Goal: Task Accomplishment & Management: Complete application form

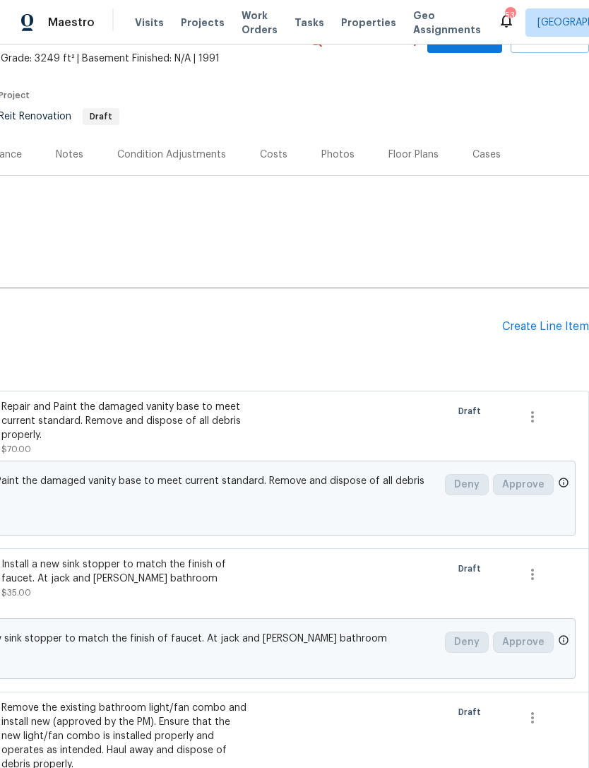
scroll to position [81, 209]
click at [556, 324] on div "Create Line Item" at bounding box center [545, 326] width 87 height 13
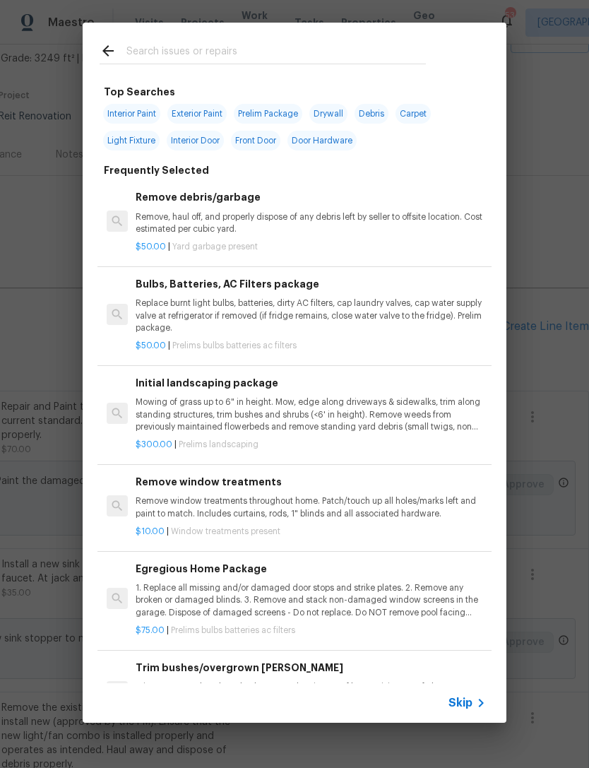
click at [464, 711] on div "Skip" at bounding box center [469, 703] width 41 height 17
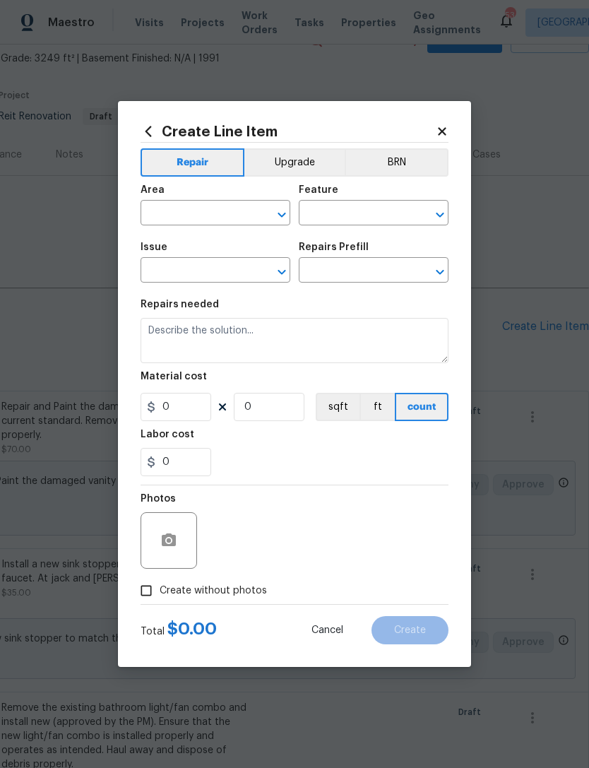
click at [168, 213] on input "text" at bounding box center [196, 215] width 110 height 22
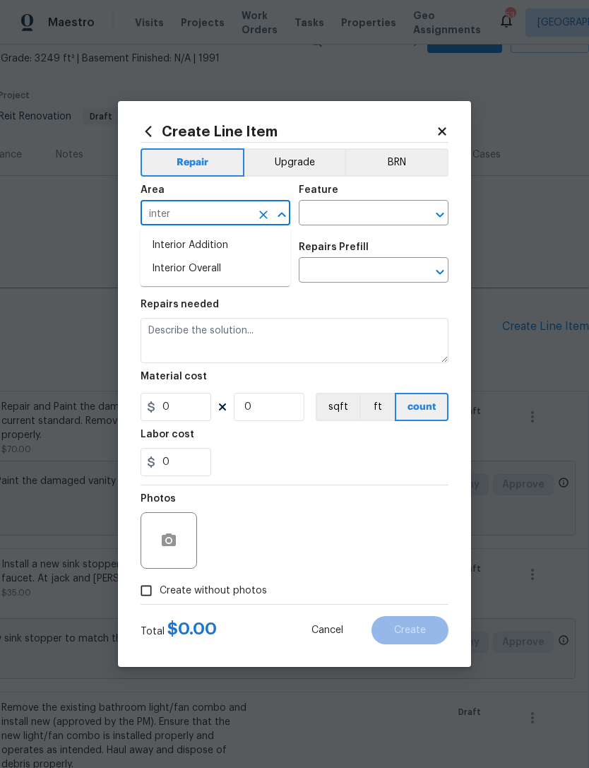
click at [277, 278] on li "Interior Overall" at bounding box center [216, 268] width 150 height 23
type input "Interior Overall"
click at [403, 220] on input "text" at bounding box center [354, 215] width 110 height 22
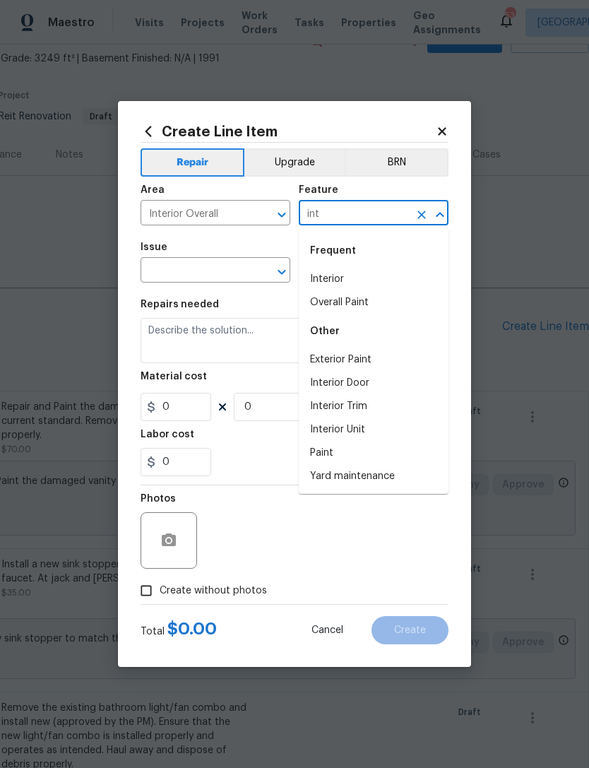
click at [413, 276] on li "Interior" at bounding box center [374, 279] width 150 height 23
type input "Interior"
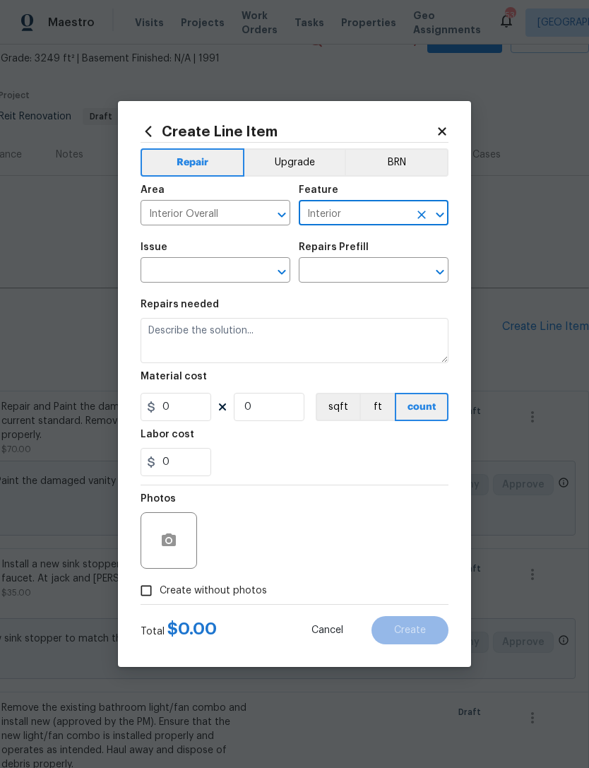
click at [226, 271] on input "text" at bounding box center [196, 272] width 110 height 22
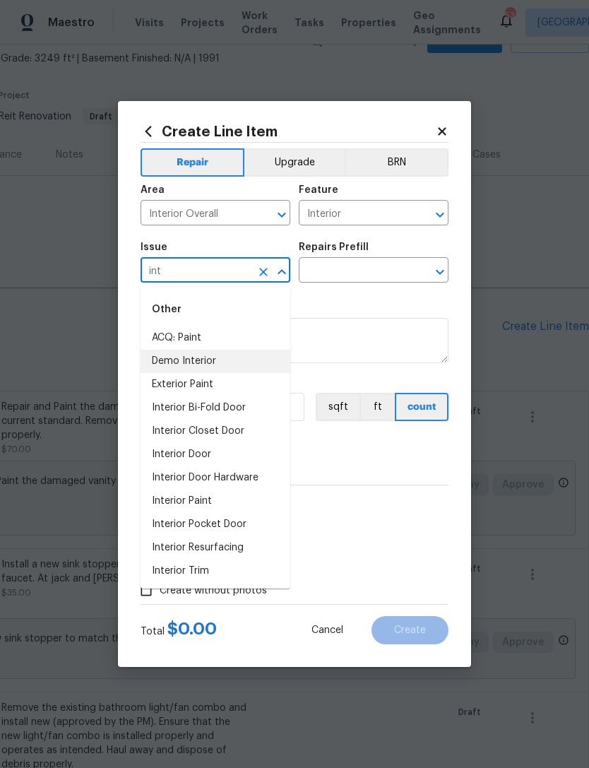
click at [271, 363] on li "Demo Interior" at bounding box center [216, 361] width 150 height 23
type input "Demo Interior"
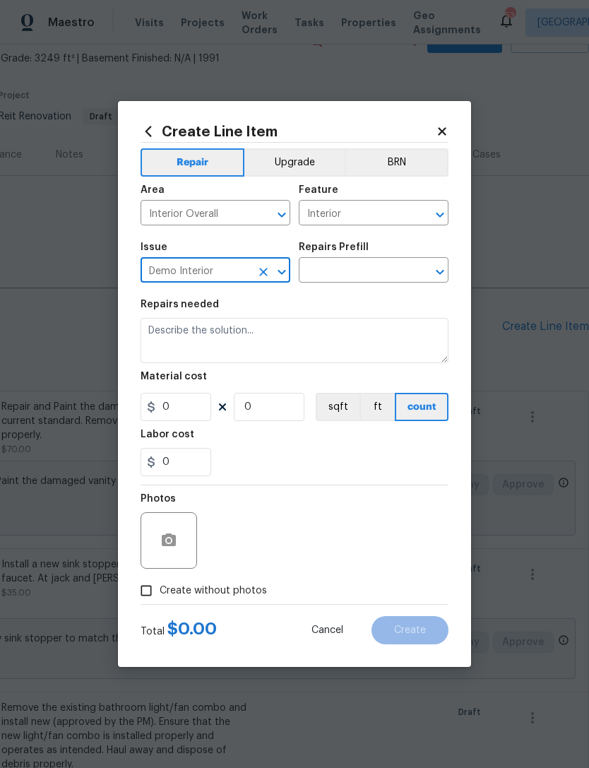
click at [401, 271] on input "text" at bounding box center [354, 272] width 110 height 22
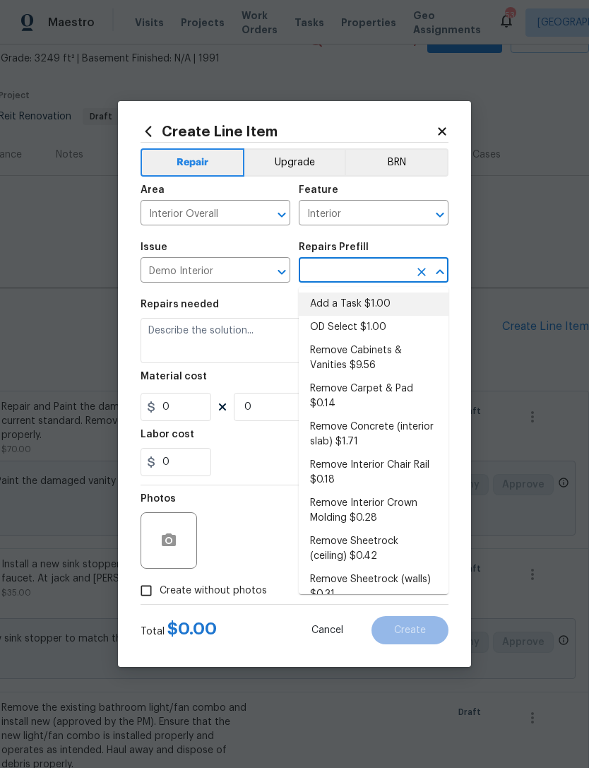
click at [397, 300] on li "Add a Task $1.00" at bounding box center [374, 304] width 150 height 23
type input "Add a Task $1.00"
type input "Demolition"
type textarea "HPM to detail"
type input "1"
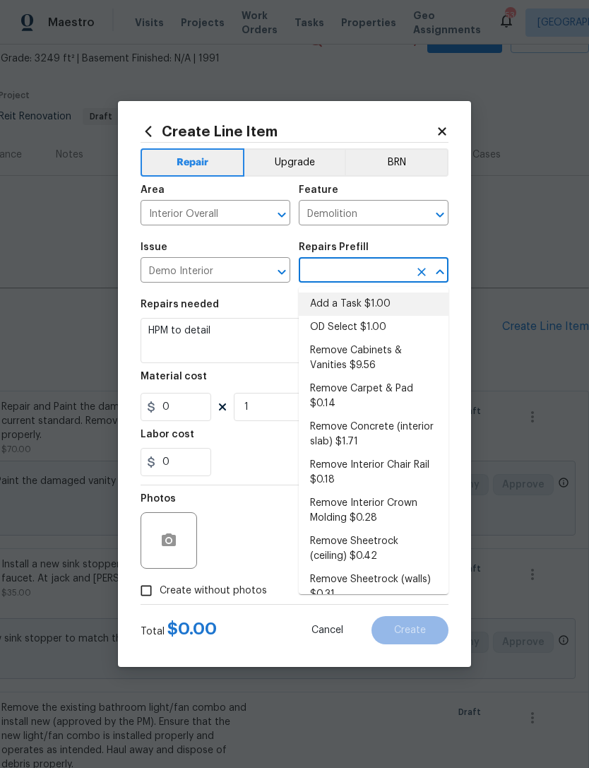
type input "Add a Task $1.00"
type input "1"
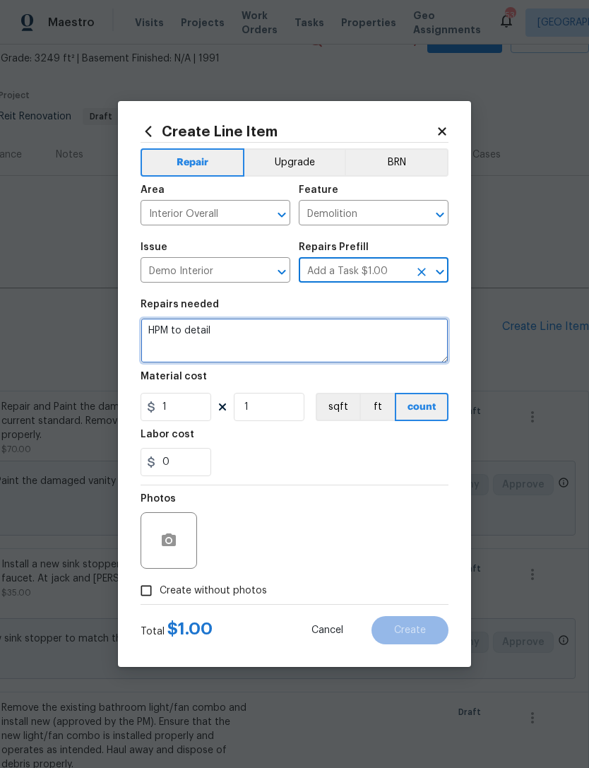
click at [351, 347] on textarea "HPM to detail" at bounding box center [295, 340] width 308 height 45
type textarea "H"
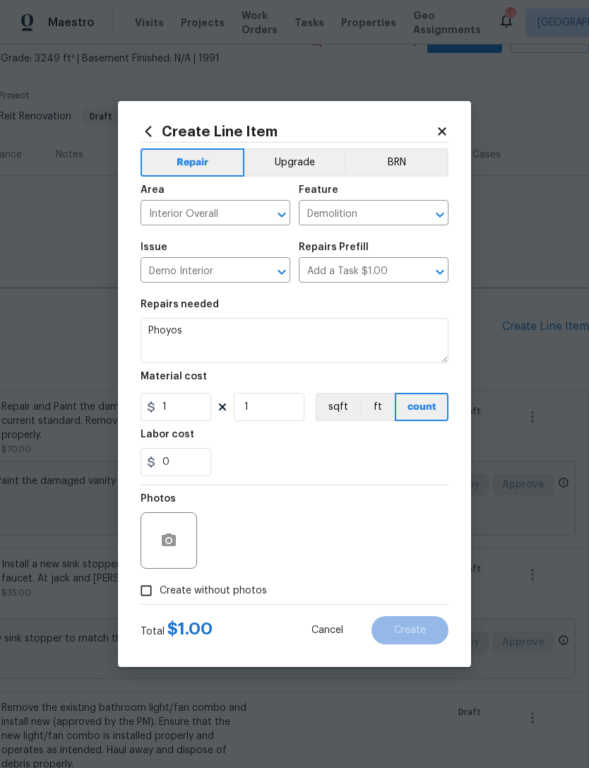
click at [354, 450] on div "0" at bounding box center [295, 462] width 308 height 28
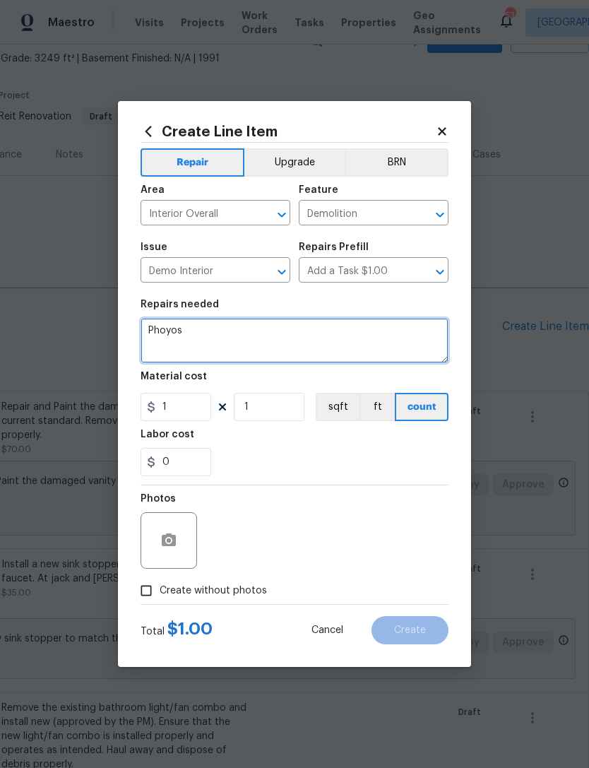
click at [160, 336] on textarea "Phoyos" at bounding box center [295, 340] width 308 height 45
click at [168, 336] on textarea "Phoyos" at bounding box center [295, 340] width 308 height 45
type textarea "Photos"
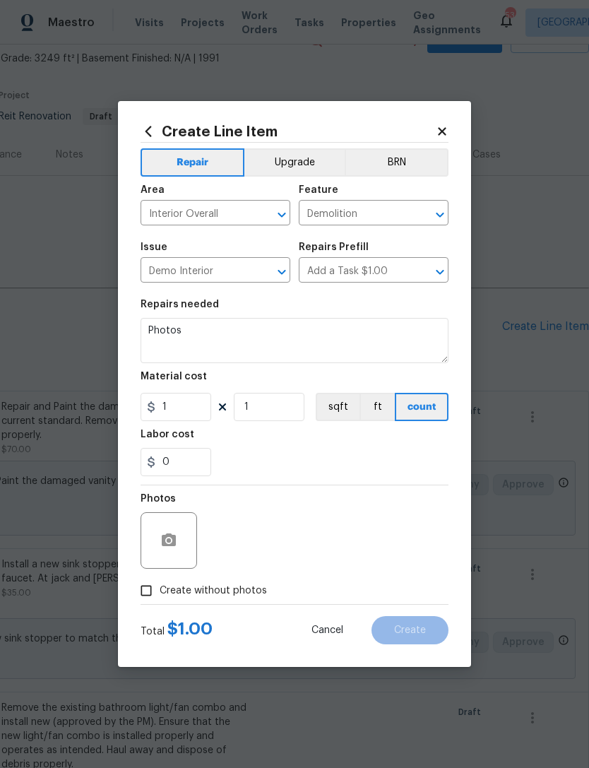
click at [254, 457] on div "0" at bounding box center [295, 462] width 308 height 28
click at [173, 546] on icon "button" at bounding box center [169, 540] width 14 height 13
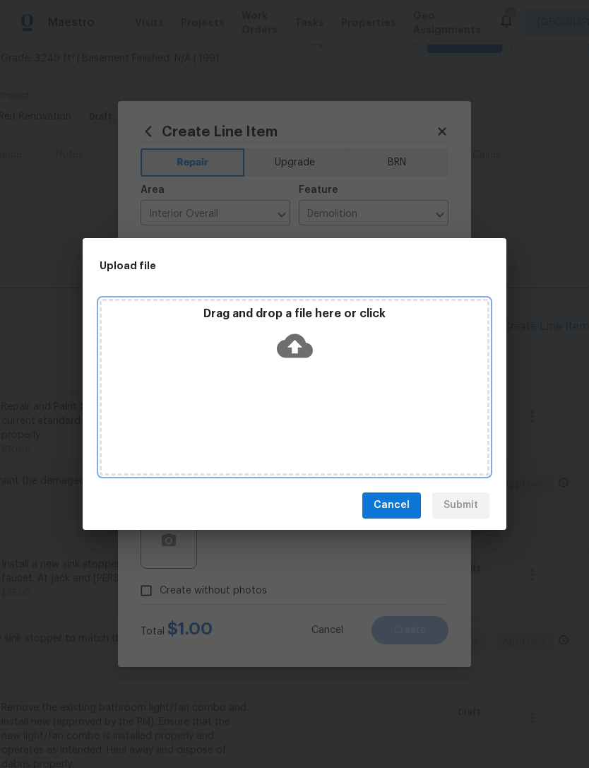
click at [259, 334] on div "Drag and drop a file here or click" at bounding box center [295, 337] width 386 height 61
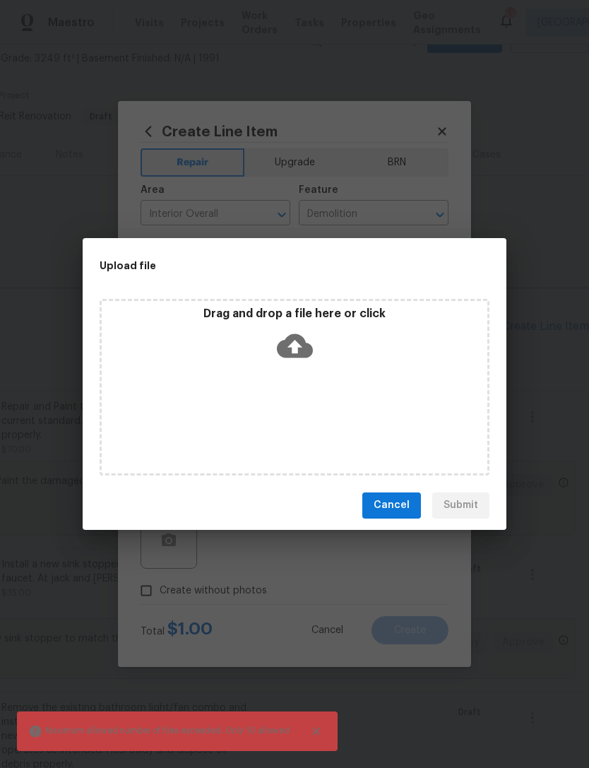
click at [389, 502] on span "Cancel" at bounding box center [392, 506] width 36 height 18
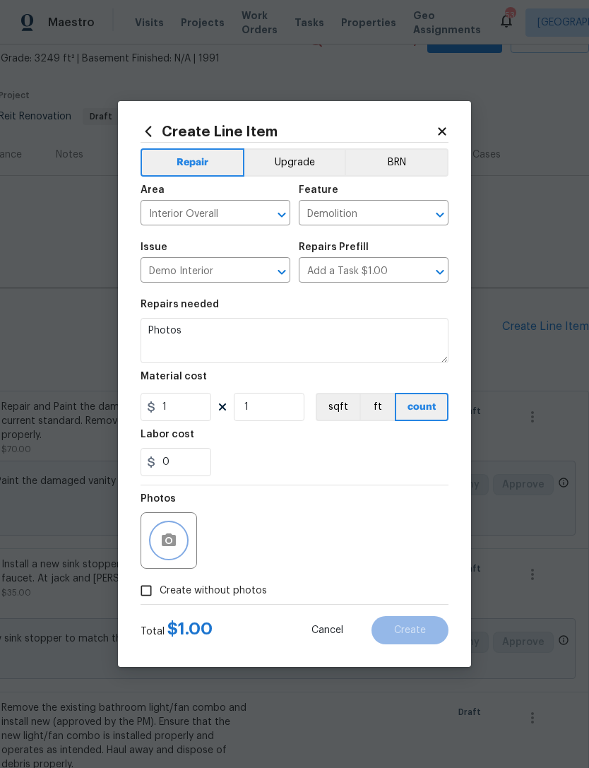
click at [156, 530] on button "button" at bounding box center [169, 541] width 34 height 34
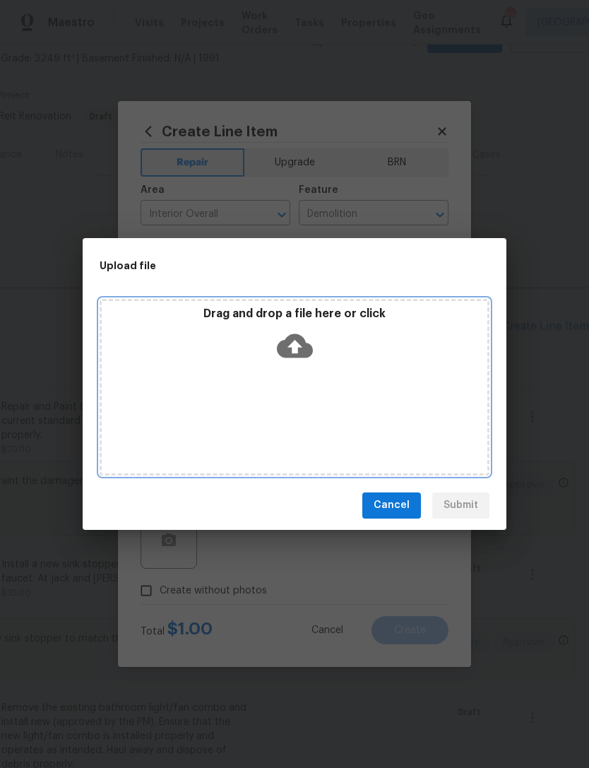
click at [264, 329] on div "Drag and drop a file here or click" at bounding box center [295, 337] width 386 height 61
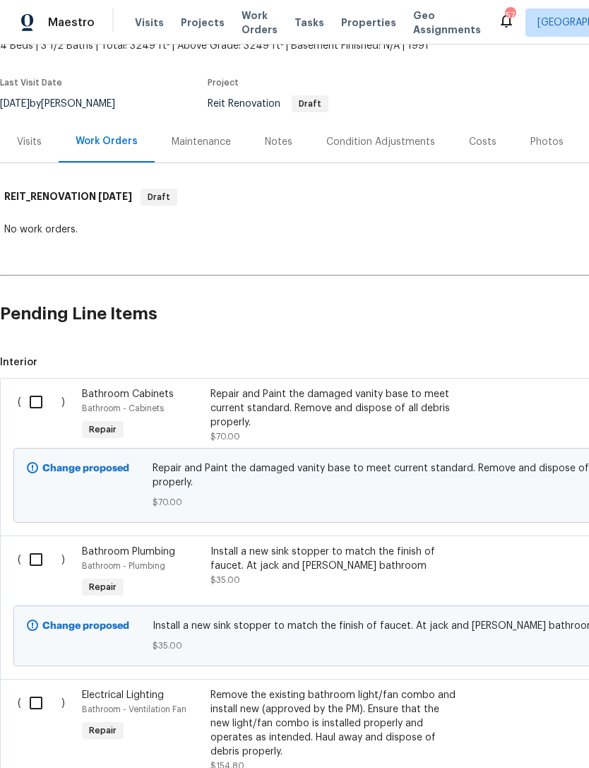
scroll to position [94, 0]
click at [425, 411] on div "Repair and Paint the damaged vanity base to meet current standard. Remove and d…" at bounding box center [335, 408] width 249 height 42
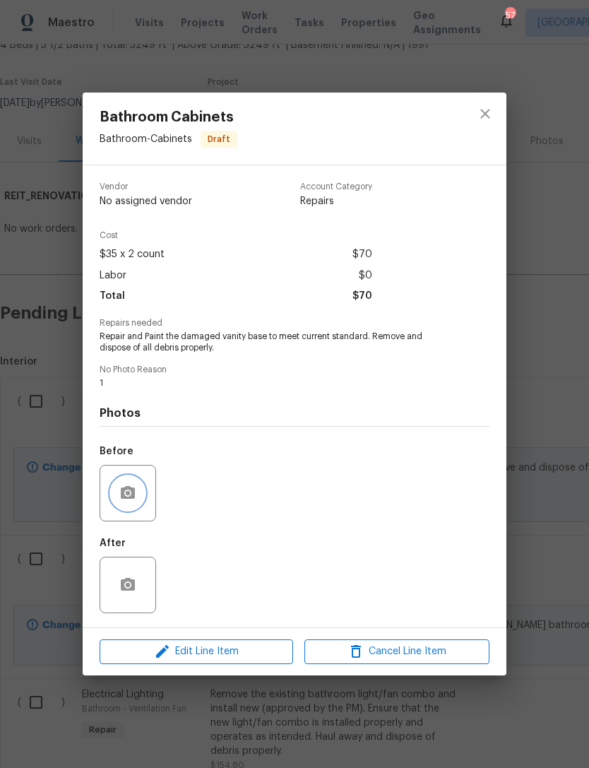
click at [124, 498] on icon "button" at bounding box center [128, 492] width 14 height 13
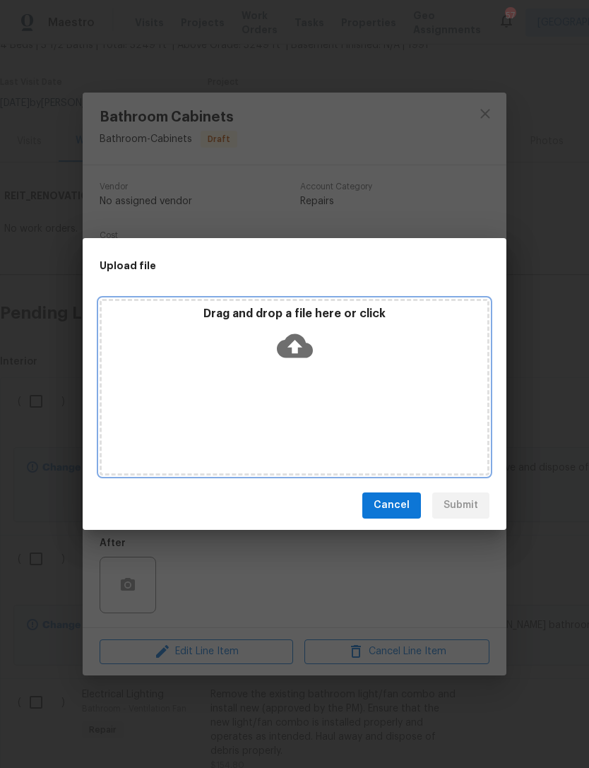
click at [235, 316] on p "Drag and drop a file here or click" at bounding box center [295, 314] width 386 height 15
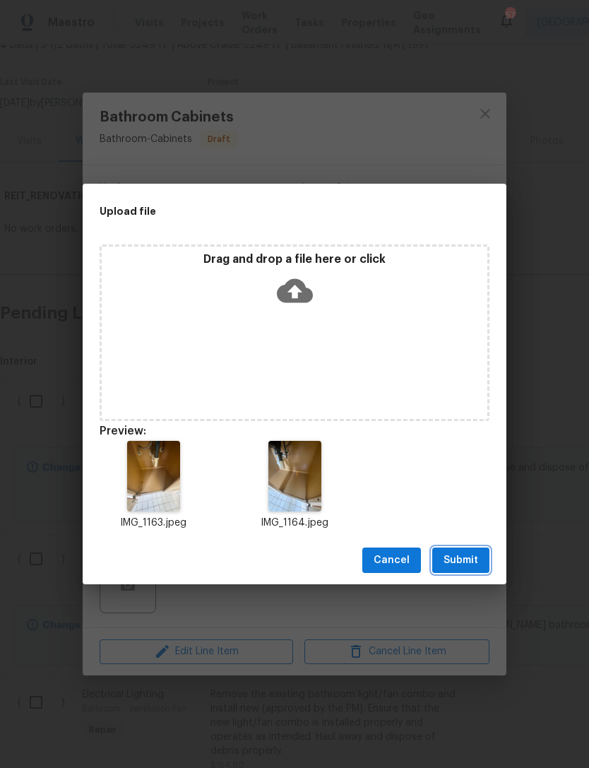
click at [469, 561] on span "Submit" at bounding box center [461, 561] width 35 height 18
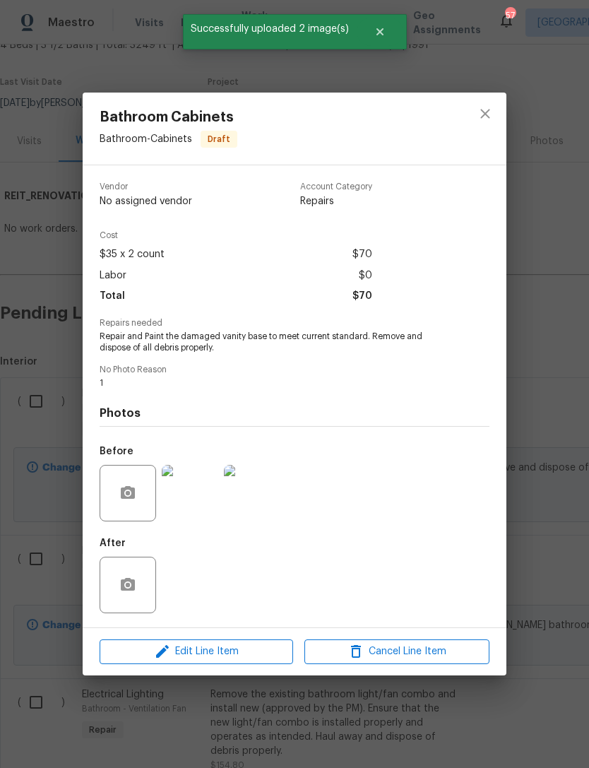
click at [541, 364] on div "Bathroom Cabinets Bathroom - Cabinets Draft Vendor No assigned vendor Account C…" at bounding box center [294, 384] width 589 height 768
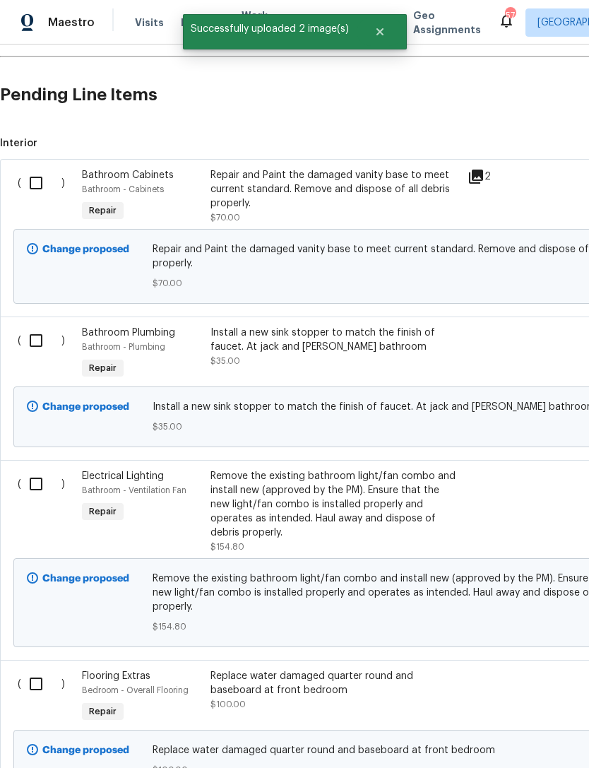
scroll to position [319, 0]
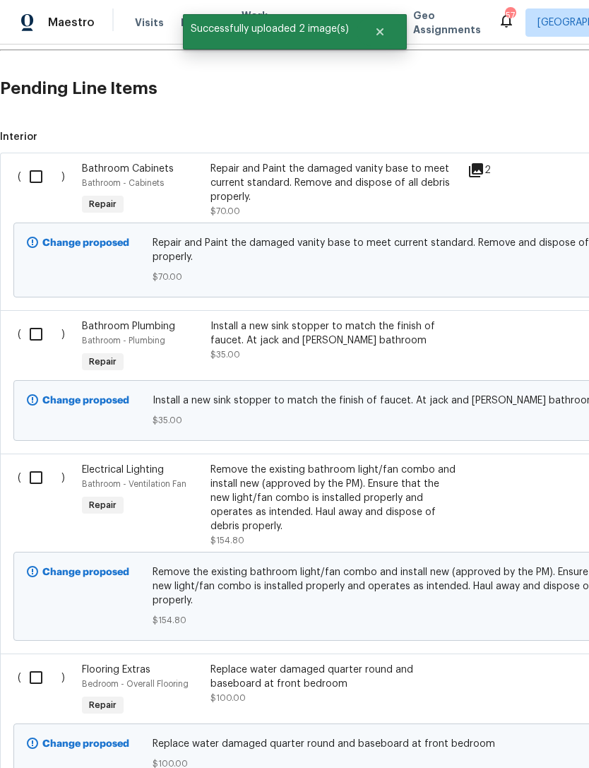
click at [435, 341] on div "Install a new sink stopper to match the finish of faucet. At jack and [PERSON_N…" at bounding box center [335, 333] width 249 height 28
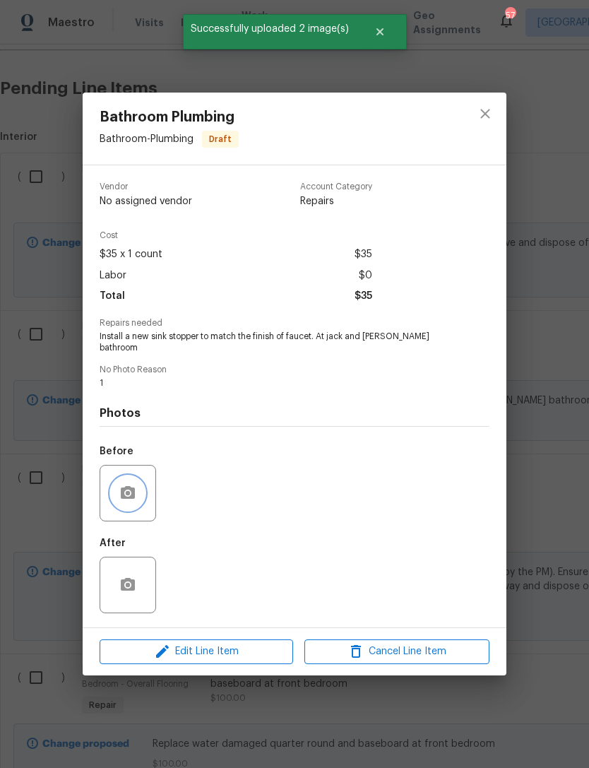
click at [143, 484] on button "button" at bounding box center [128, 493] width 34 height 34
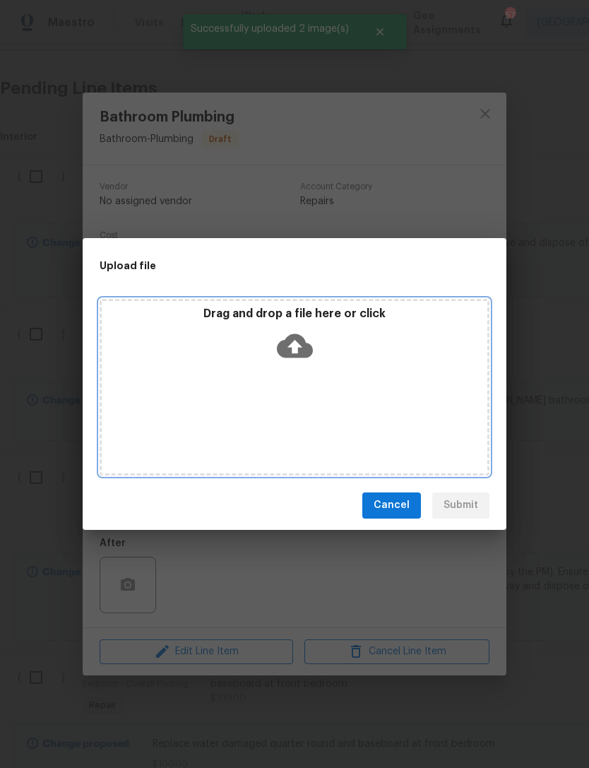
click at [263, 310] on p "Drag and drop a file here or click" at bounding box center [295, 314] width 386 height 15
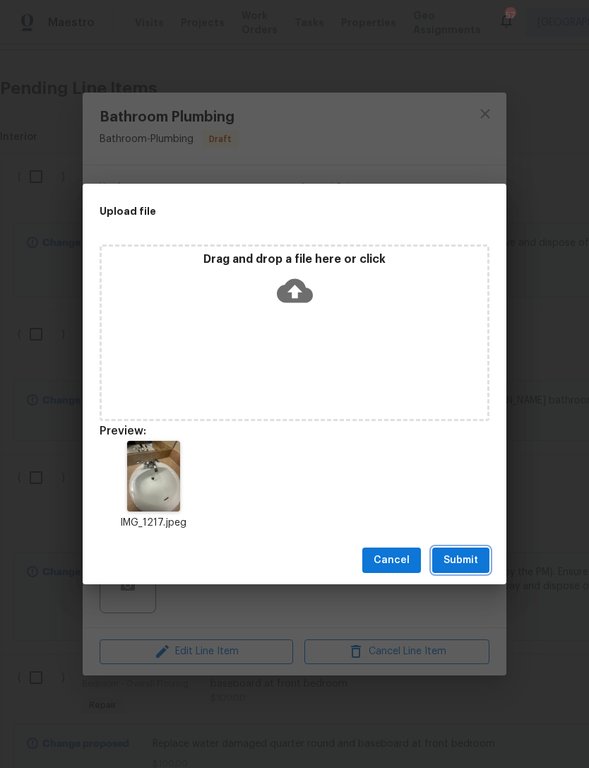
click at [475, 561] on span "Submit" at bounding box center [461, 561] width 35 height 18
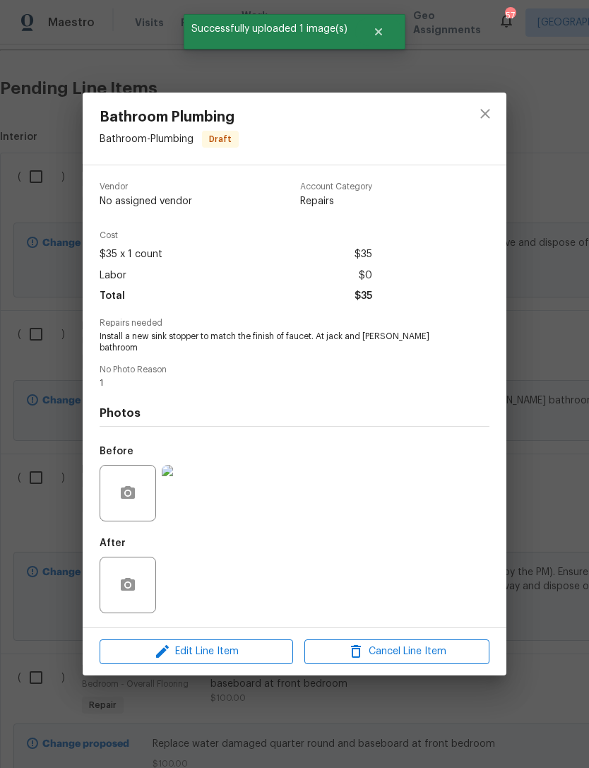
click at [548, 412] on div "Bathroom Plumbing Bathroom - Plumbing Draft Vendor No assigned vendor Account C…" at bounding box center [294, 384] width 589 height 768
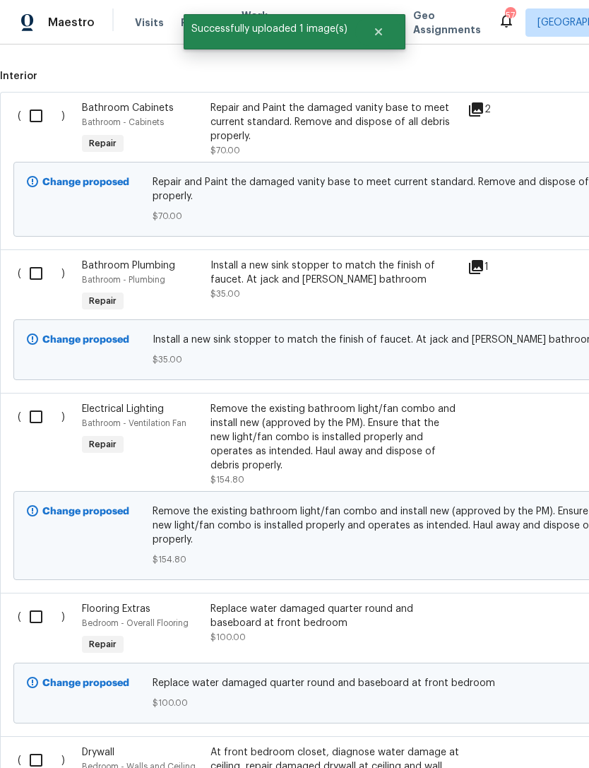
scroll to position [379, 0]
click at [445, 444] on div "Remove the existing bathroom light/fan combo and install new (approved by the P…" at bounding box center [335, 437] width 249 height 71
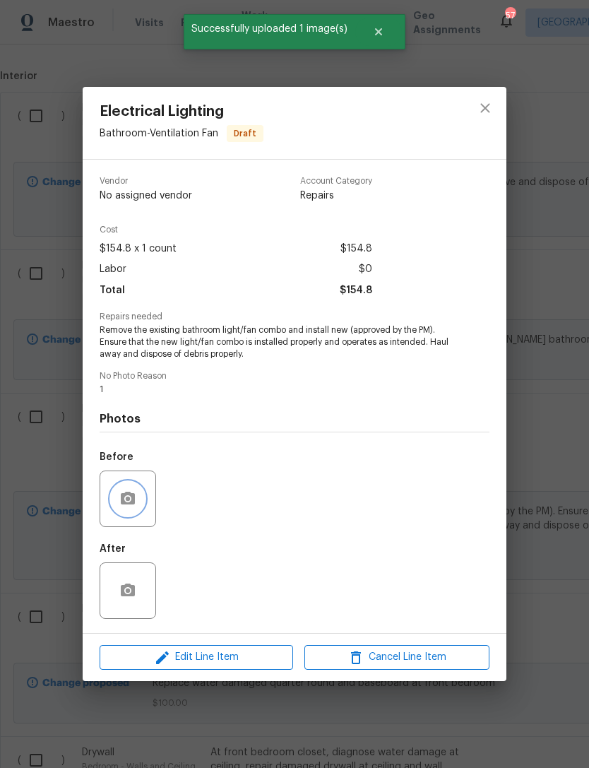
click at [133, 498] on icon "button" at bounding box center [128, 498] width 14 height 13
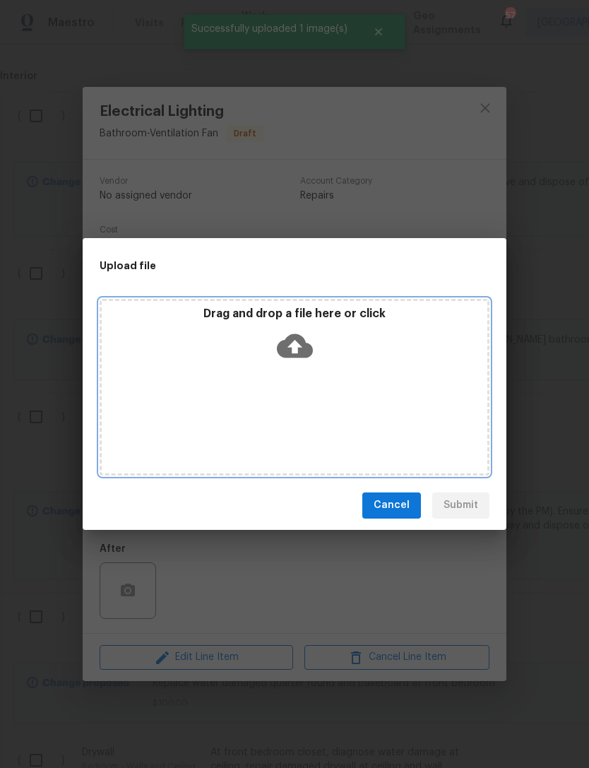
click at [211, 329] on div "Drag and drop a file here or click" at bounding box center [295, 337] width 386 height 61
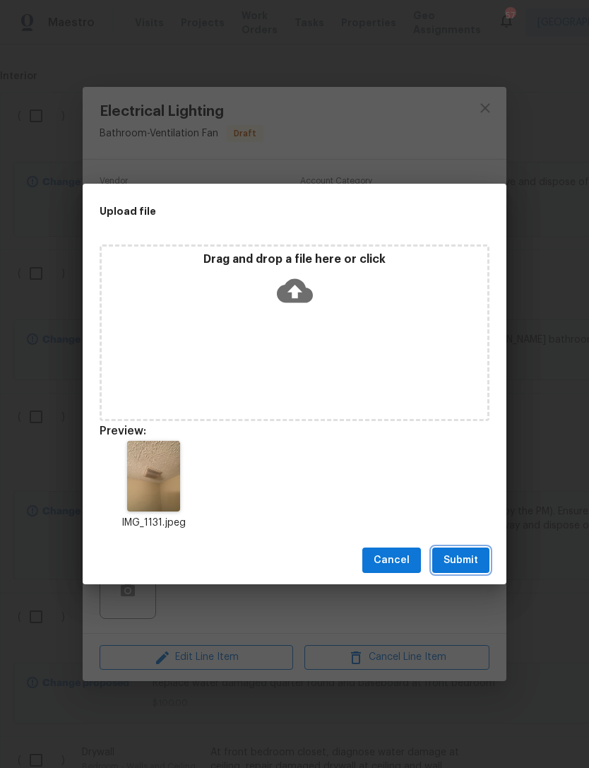
click at [482, 565] on button "Submit" at bounding box center [461, 561] width 57 height 26
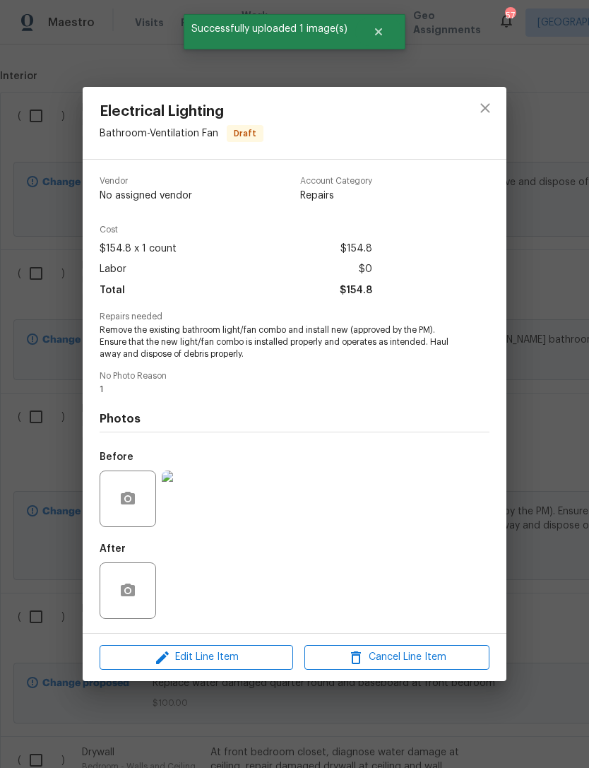
click at [548, 363] on div "Electrical Lighting Bathroom - Ventilation Fan Draft Vendor No assigned vendor …" at bounding box center [294, 384] width 589 height 768
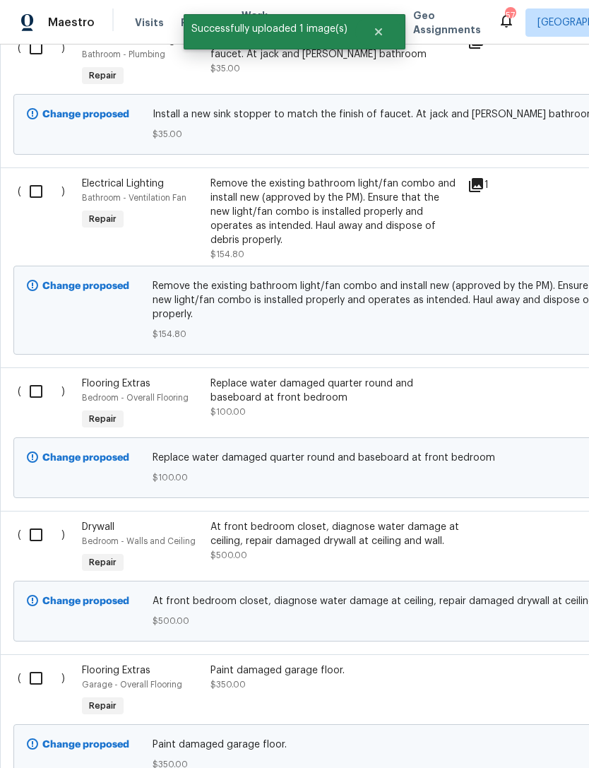
scroll to position [605, 0]
click at [505, 372] on div at bounding box center [496, 404] width 64 height 65
click at [243, 377] on div "Replace water damaged quarter round and baseboard at front bedroom" at bounding box center [335, 391] width 249 height 28
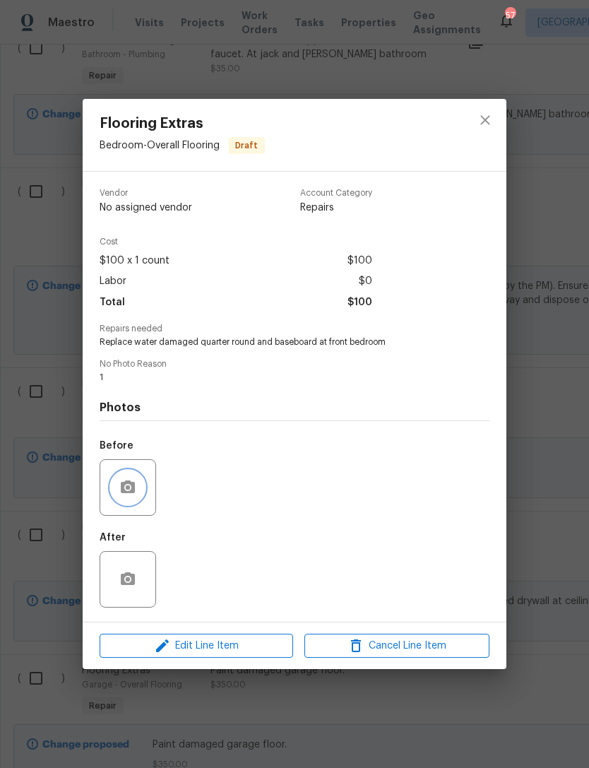
click at [136, 501] on button "button" at bounding box center [128, 488] width 34 height 34
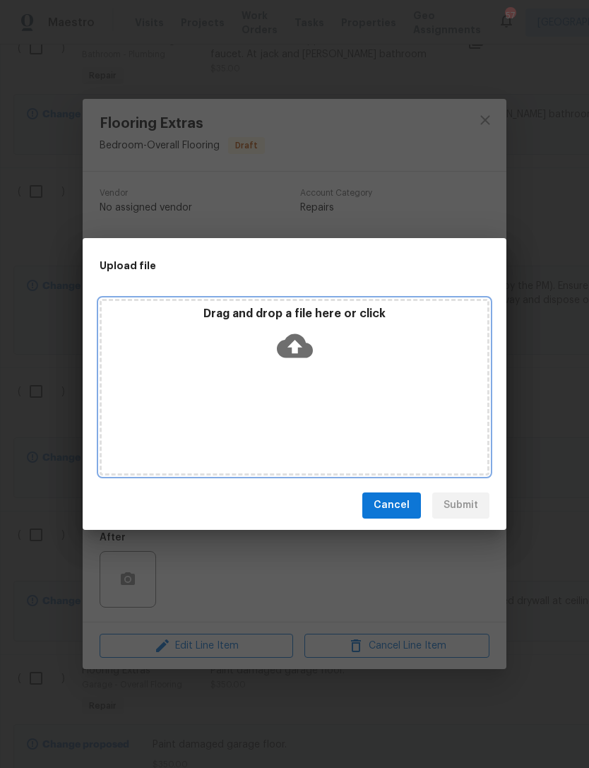
click at [242, 315] on p "Drag and drop a file here or click" at bounding box center [295, 314] width 386 height 15
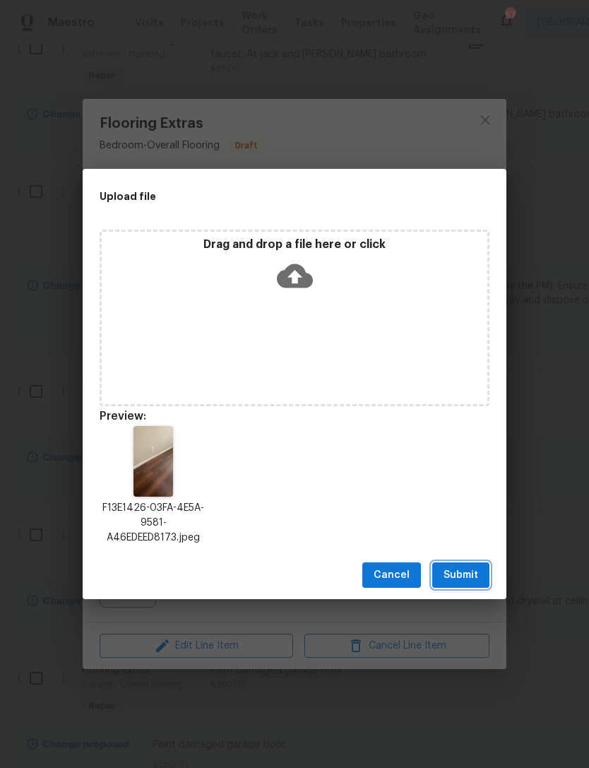
click at [488, 574] on button "Submit" at bounding box center [461, 576] width 57 height 26
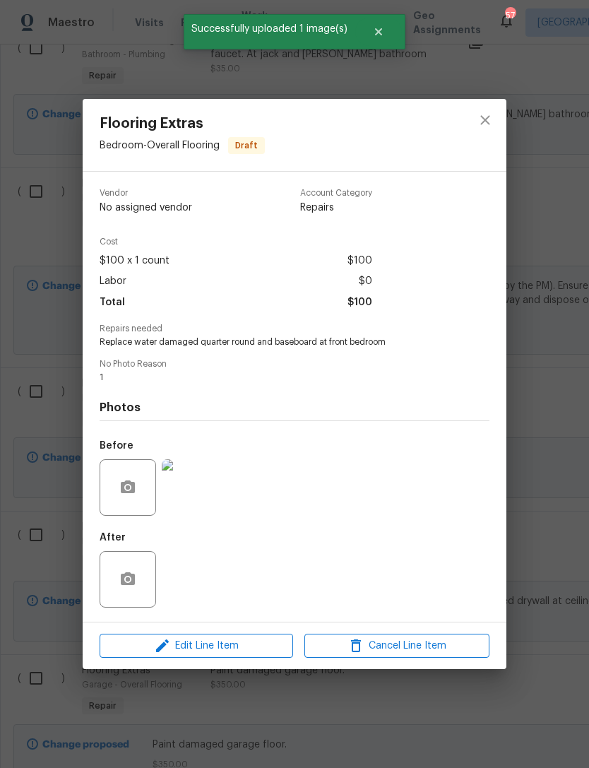
click at [553, 430] on div "Flooring Extras Bedroom - Overall Flooring Draft Vendor No assigned vendor Acco…" at bounding box center [294, 384] width 589 height 768
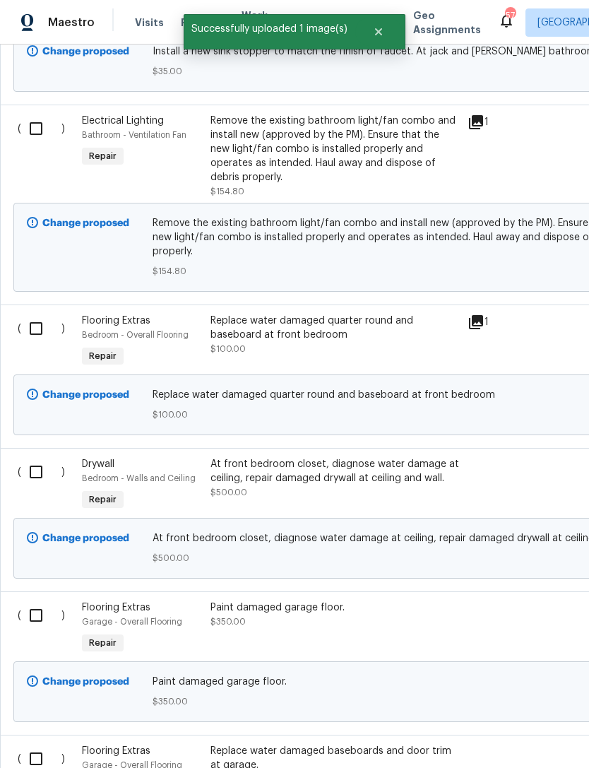
scroll to position [671, 0]
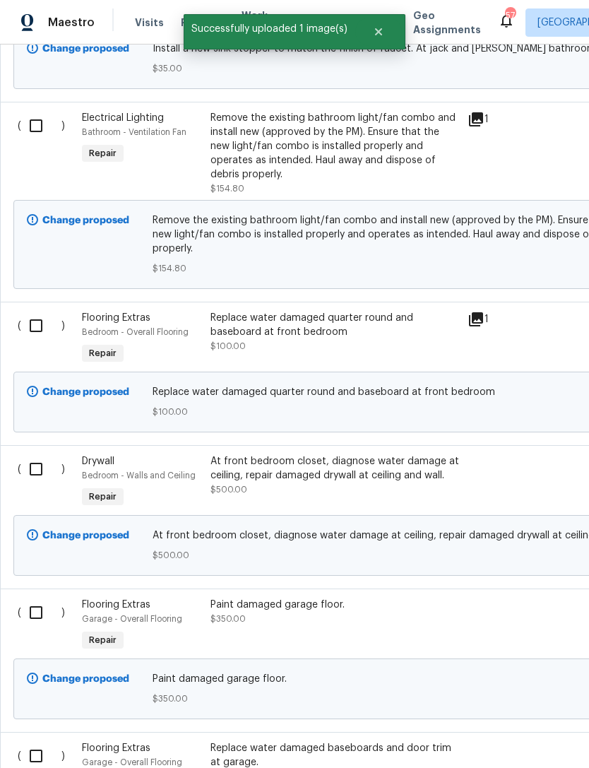
click at [445, 454] on div "At front bedroom closet, diagnose water damage at ceiling, repair damaged drywa…" at bounding box center [335, 468] width 249 height 28
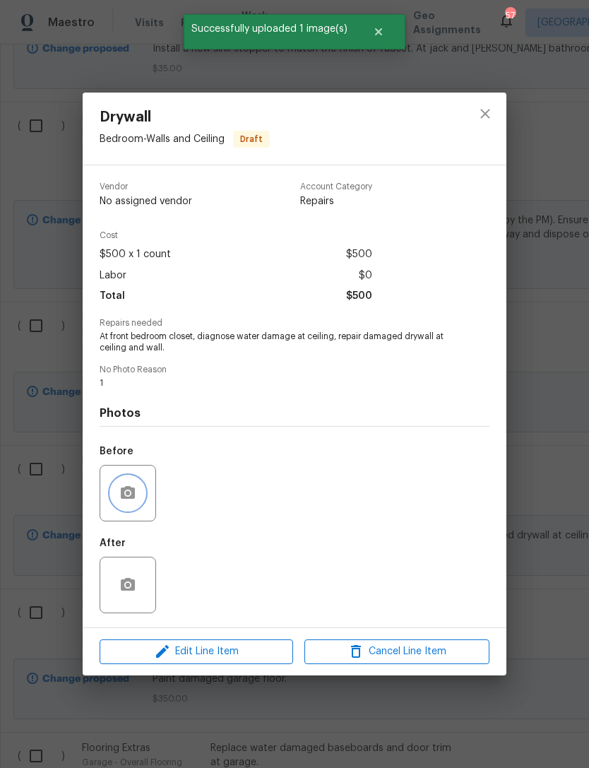
click at [141, 485] on button "button" at bounding box center [128, 493] width 34 height 34
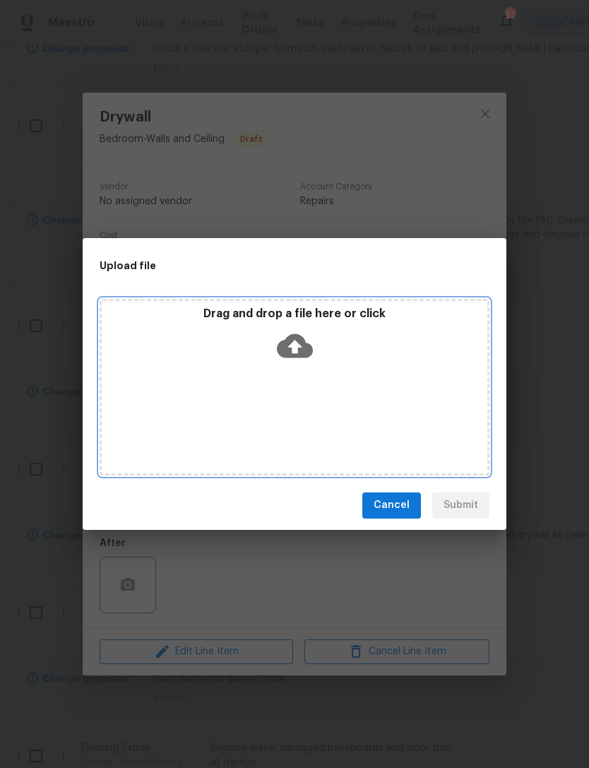
click at [235, 322] on div "Drag and drop a file here or click" at bounding box center [295, 337] width 386 height 61
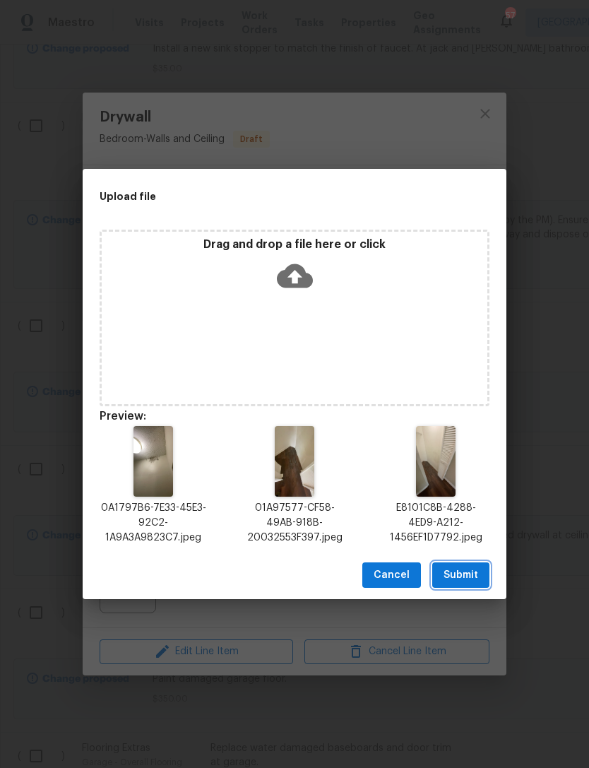
click at [477, 570] on span "Submit" at bounding box center [461, 576] width 35 height 18
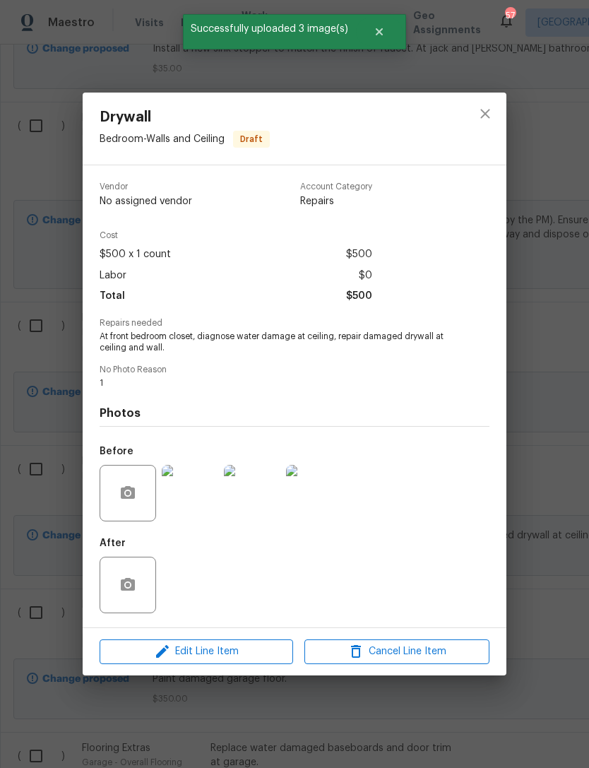
click at [547, 401] on div "Drywall Bedroom - Walls and Ceiling Draft Vendor No assigned vendor Account Cat…" at bounding box center [294, 384] width 589 height 768
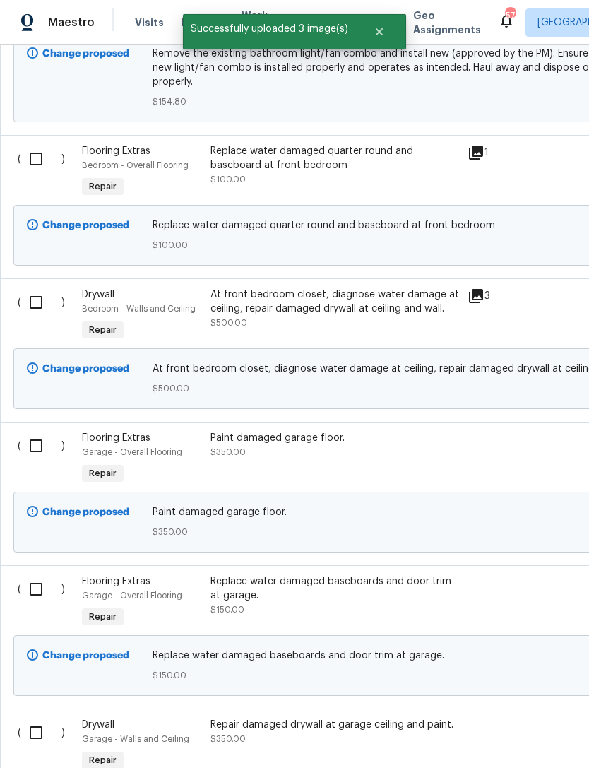
scroll to position [846, 0]
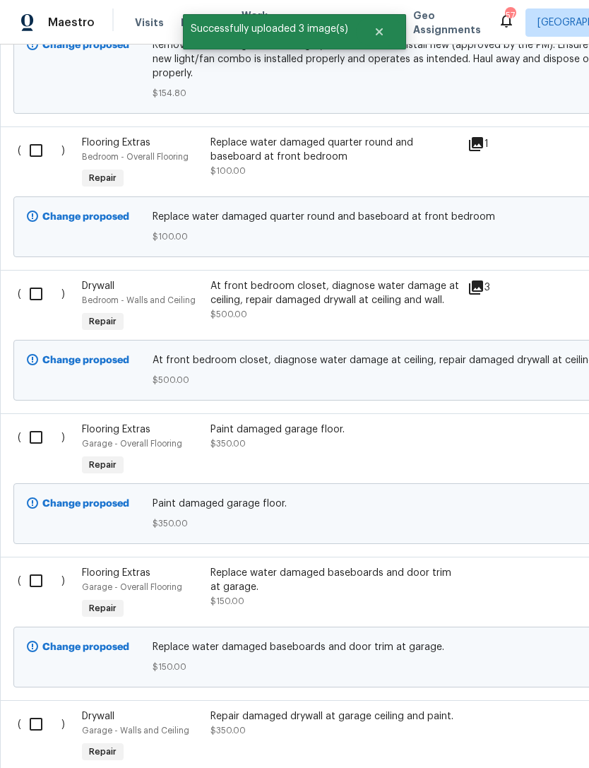
click at [204, 420] on div "Flooring Extras Garage - Overall Flooring Repair" at bounding box center [142, 450] width 129 height 65
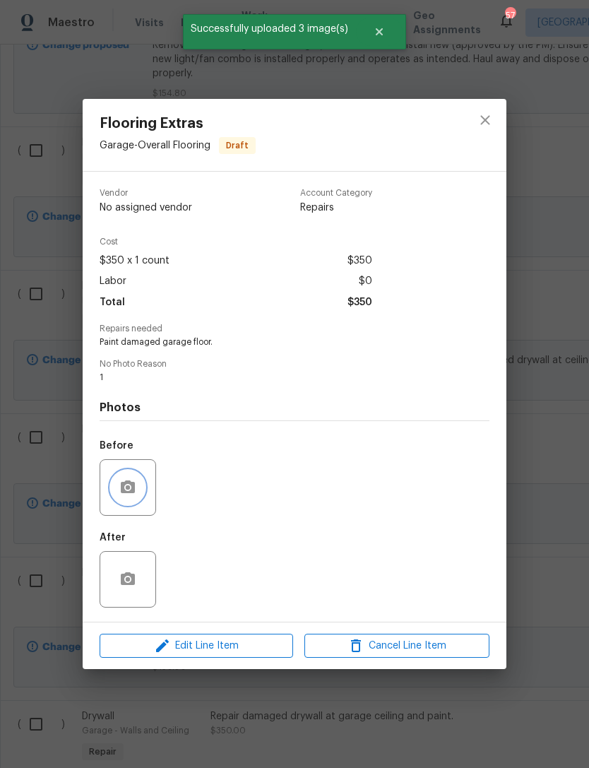
click at [136, 492] on button "button" at bounding box center [128, 488] width 34 height 34
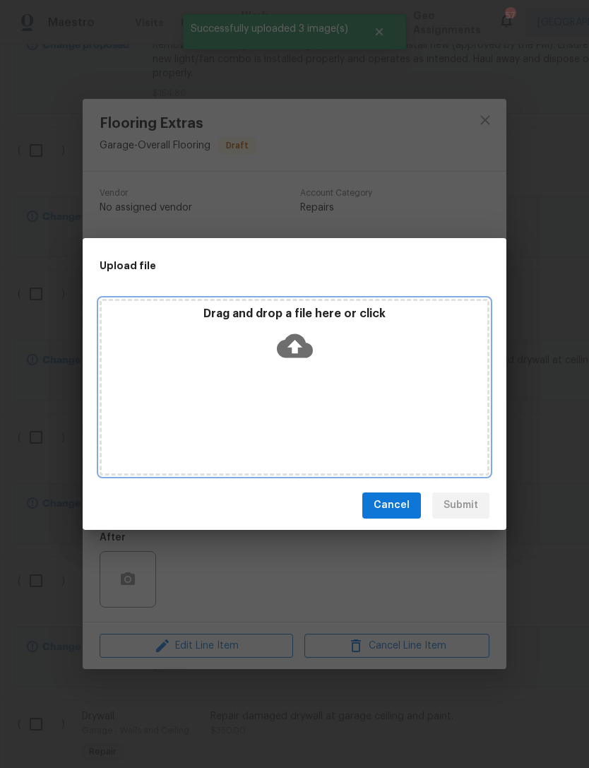
click at [237, 324] on div "Drag and drop a file here or click" at bounding box center [295, 337] width 386 height 61
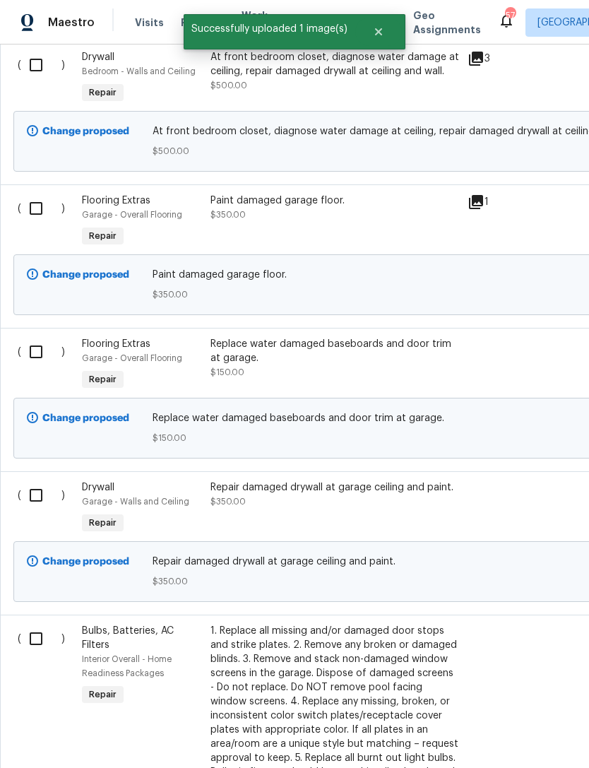
scroll to position [1077, 0]
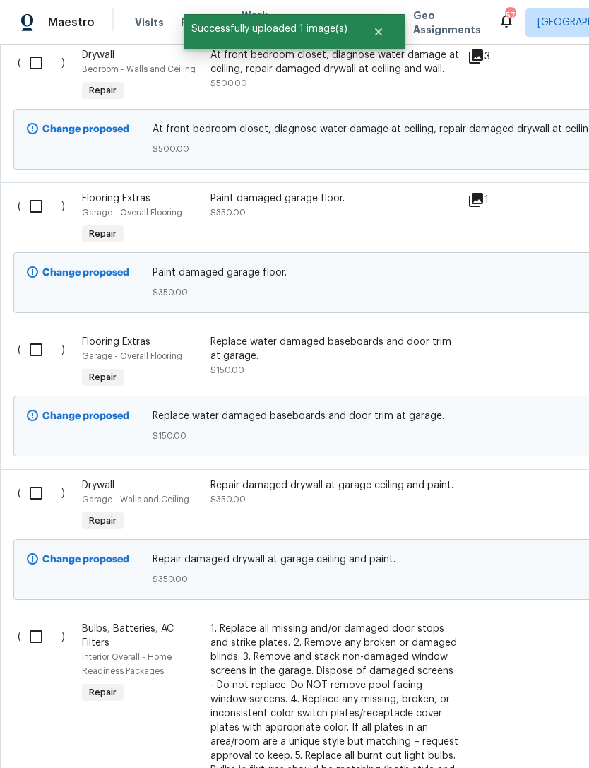
click at [237, 366] on span "$150.00" at bounding box center [228, 370] width 34 height 8
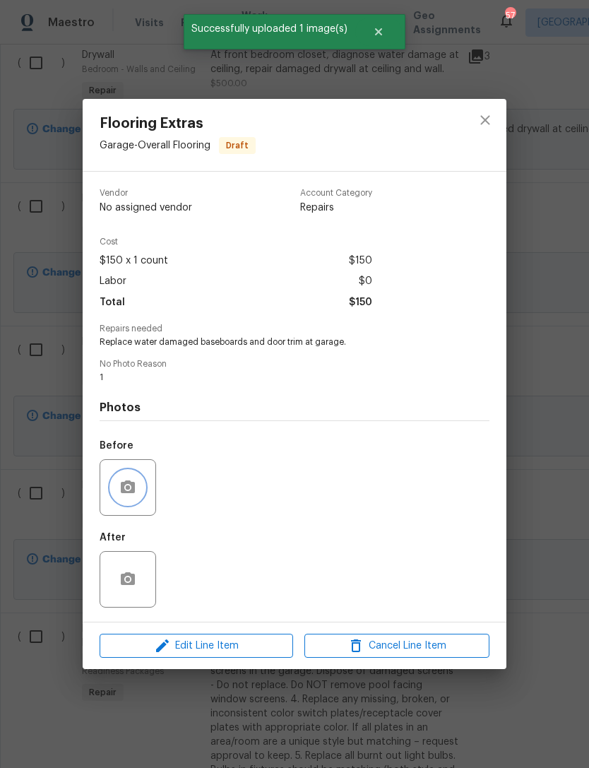
click at [134, 502] on button "button" at bounding box center [128, 488] width 34 height 34
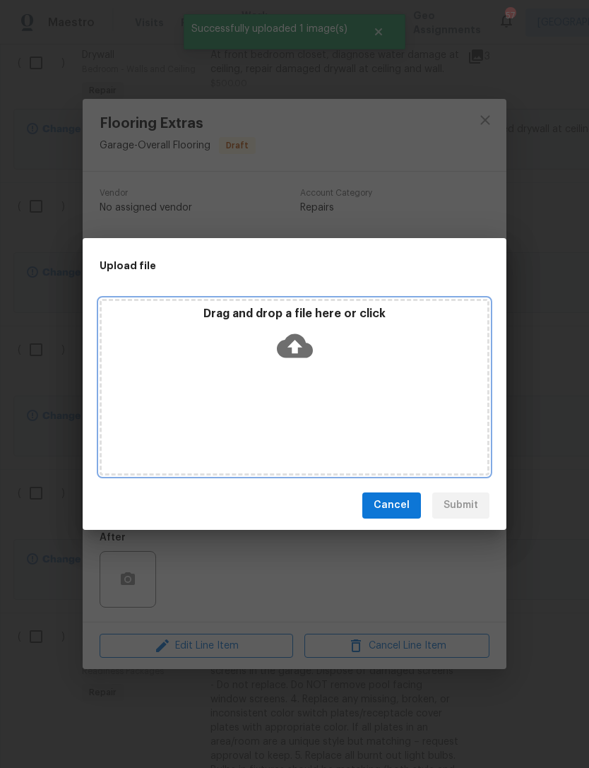
click at [236, 319] on p "Drag and drop a file here or click" at bounding box center [295, 314] width 386 height 15
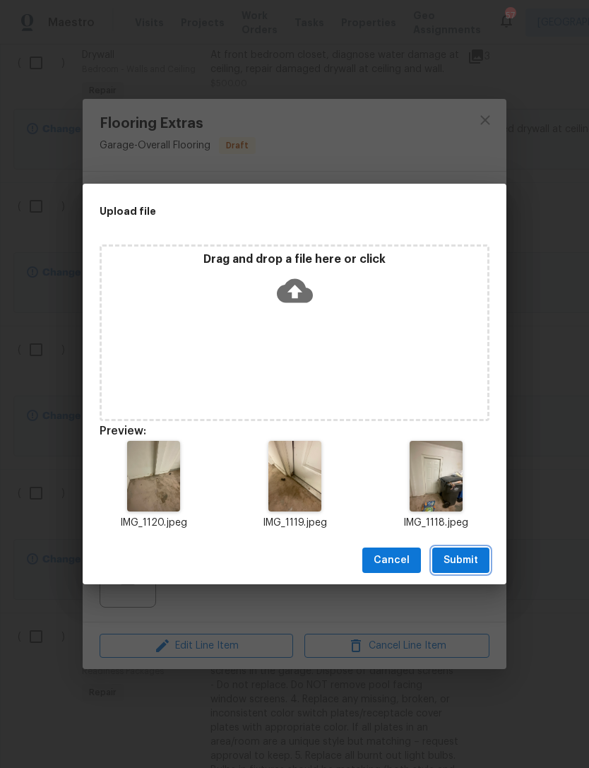
click at [475, 559] on span "Submit" at bounding box center [461, 561] width 35 height 18
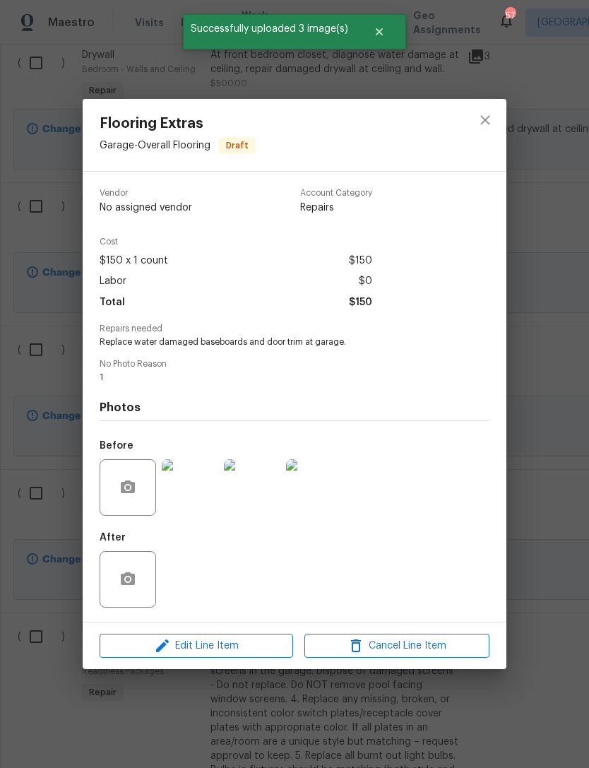
click at [553, 461] on div "Flooring Extras Garage - Overall Flooring Draft Vendor No assigned vendor Accou…" at bounding box center [294, 384] width 589 height 768
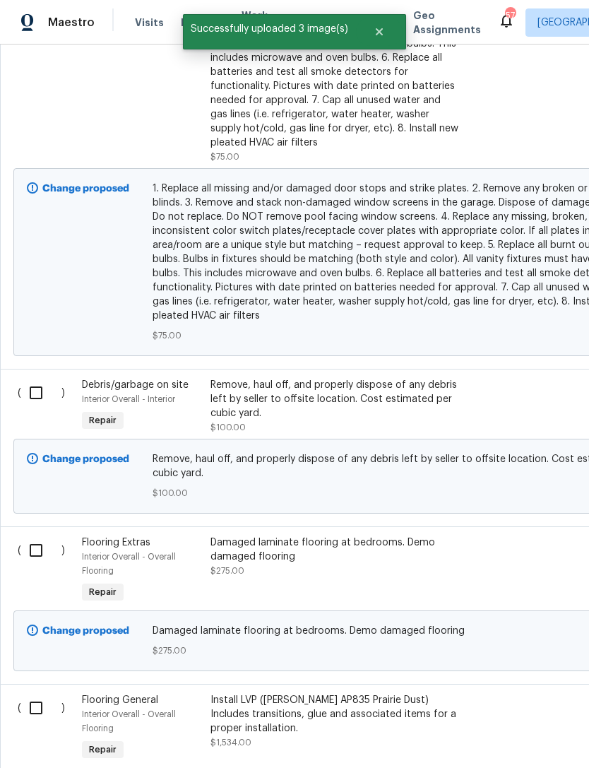
scroll to position [1832, 1]
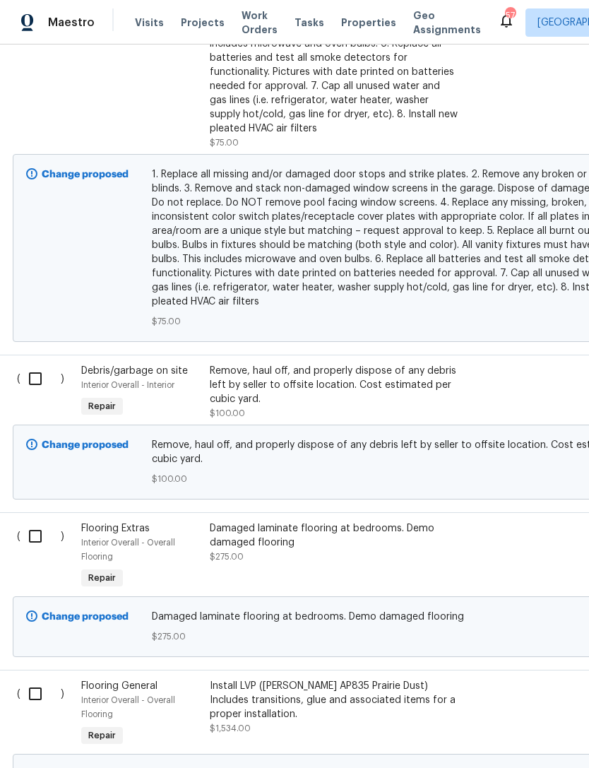
click at [208, 379] on div "Remove, haul off, and properly dispose of any debris left by seller to offsite …" at bounding box center [334, 392] width 257 height 65
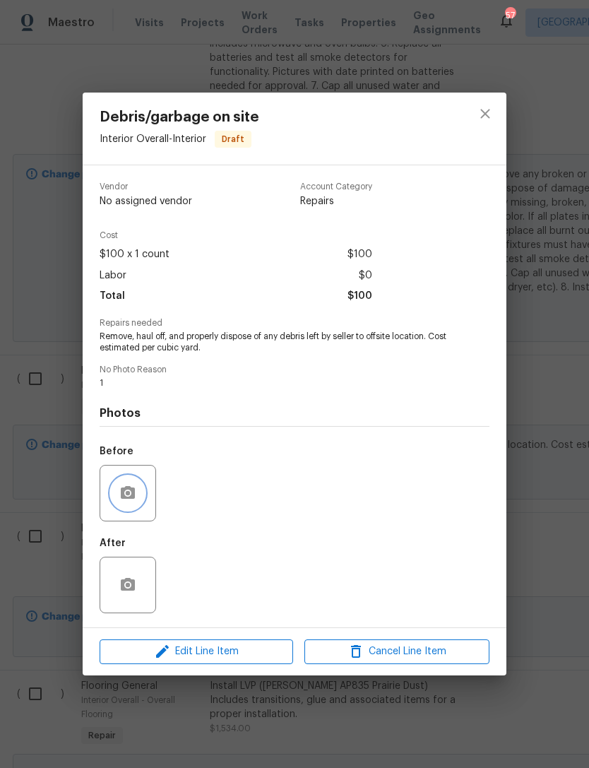
click at [128, 493] on circle "button" at bounding box center [128, 493] width 4 height 4
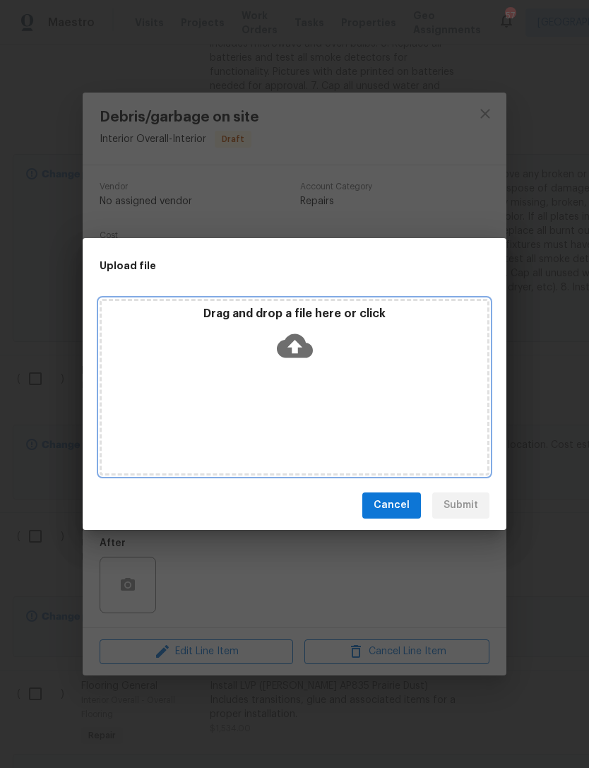
click at [208, 322] on div "Drag and drop a file here or click" at bounding box center [295, 337] width 386 height 61
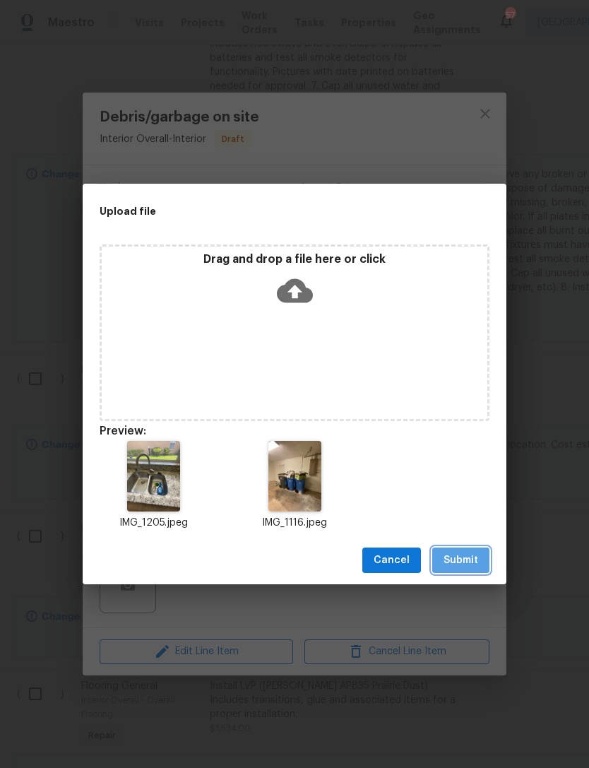
click at [472, 563] on span "Submit" at bounding box center [461, 561] width 35 height 18
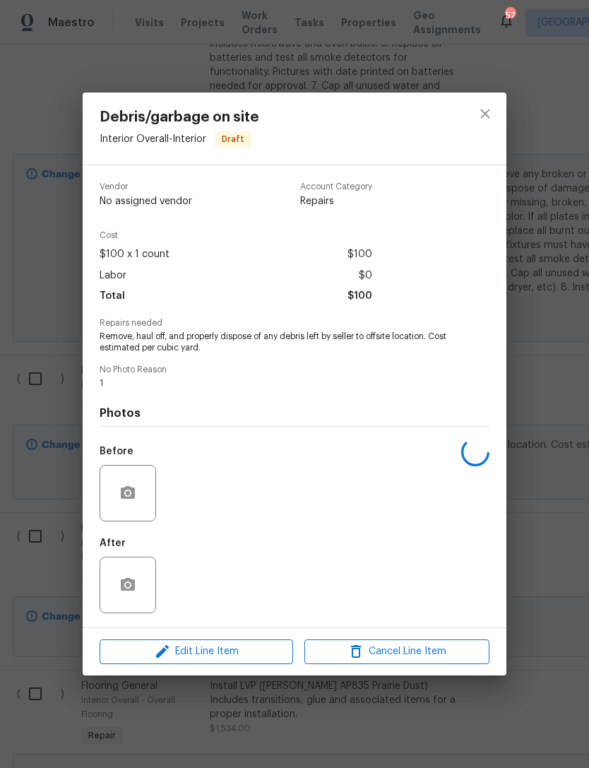
click at [541, 478] on div "Debris/garbage on site Interior Overall - Interior Draft Vendor No assigned ven…" at bounding box center [294, 384] width 589 height 768
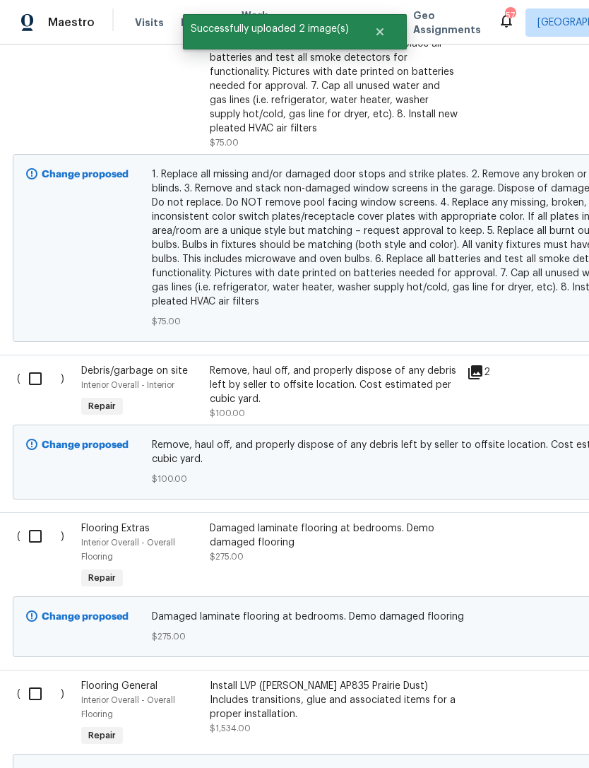
click at [445, 522] on div "Damaged laminate flooring at bedrooms. Demo damaged flooring" at bounding box center [334, 536] width 249 height 28
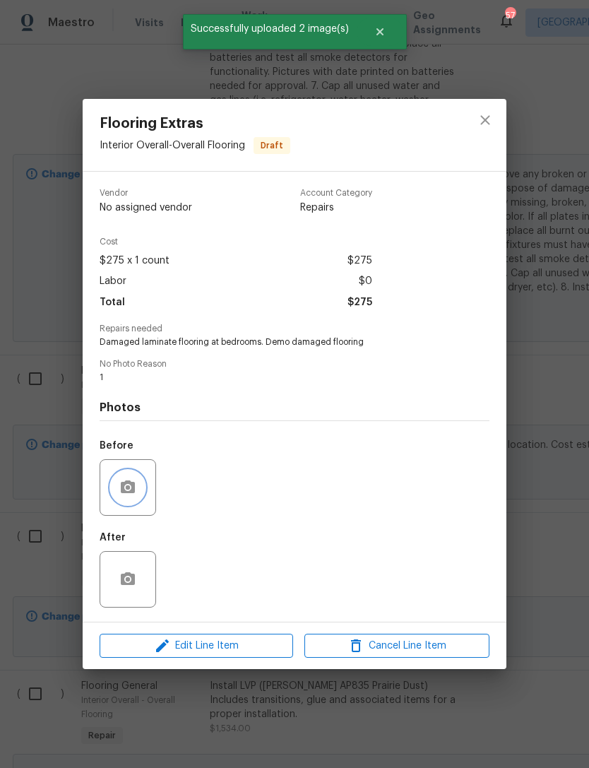
click at [123, 490] on icon "button" at bounding box center [128, 487] width 14 height 13
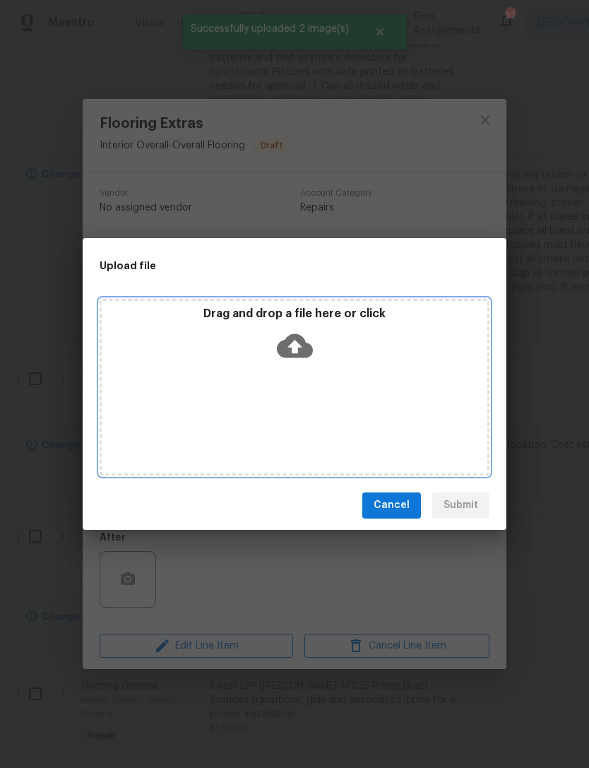
click at [237, 324] on div "Drag and drop a file here or click" at bounding box center [295, 337] width 386 height 61
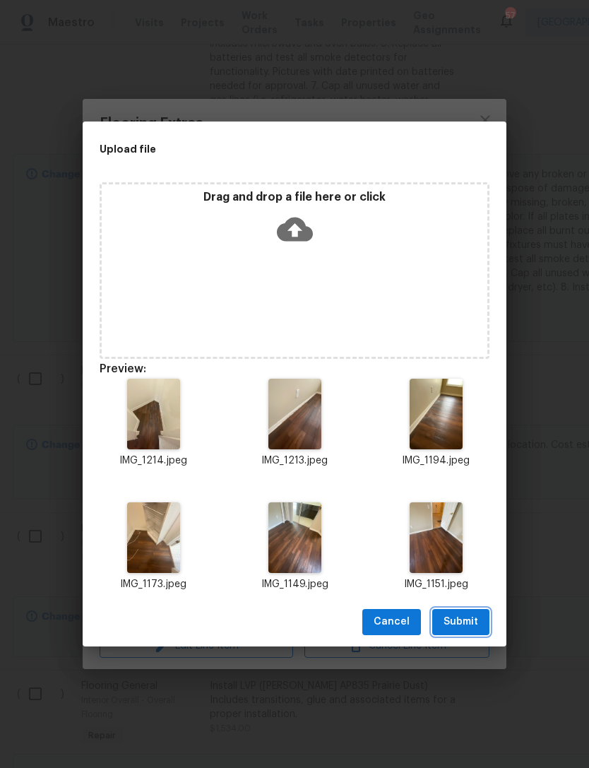
click at [445, 626] on span "Submit" at bounding box center [461, 622] width 35 height 18
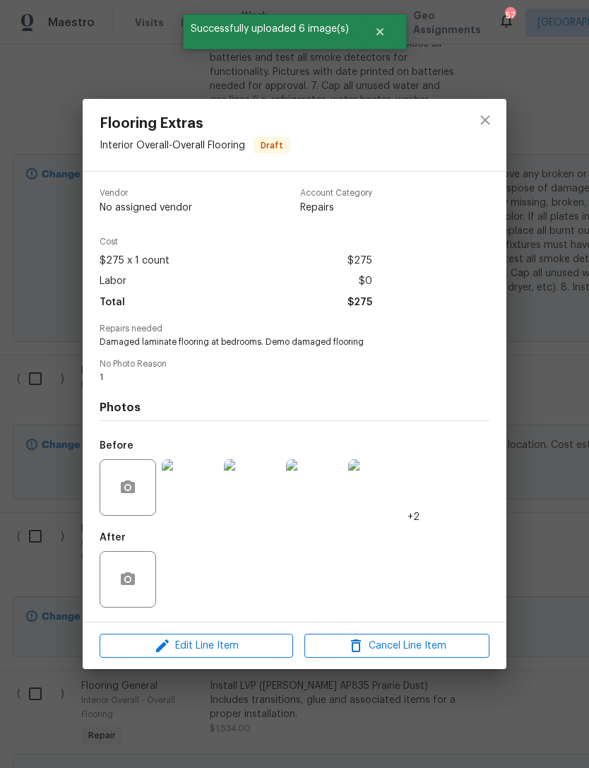
click at [57, 337] on div "Flooring Extras Interior Overall - Overall Flooring Draft Vendor No assigned ve…" at bounding box center [294, 384] width 589 height 768
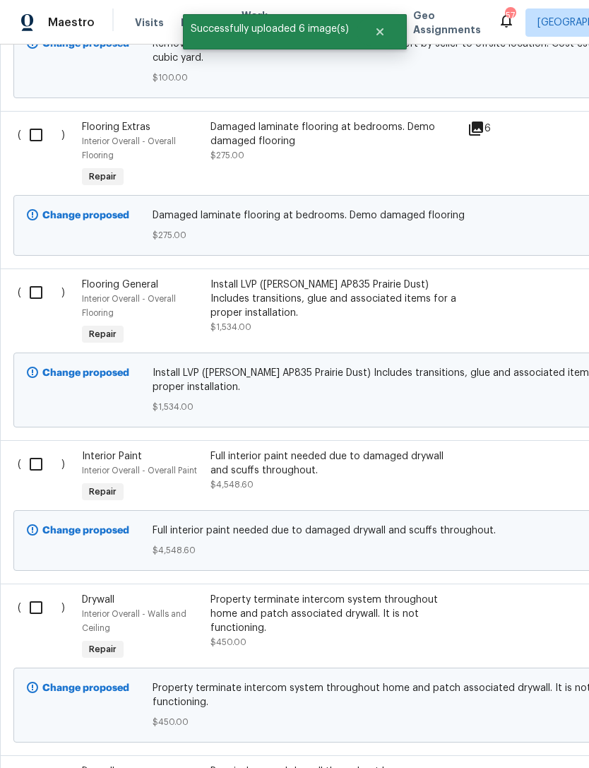
scroll to position [2246, 1]
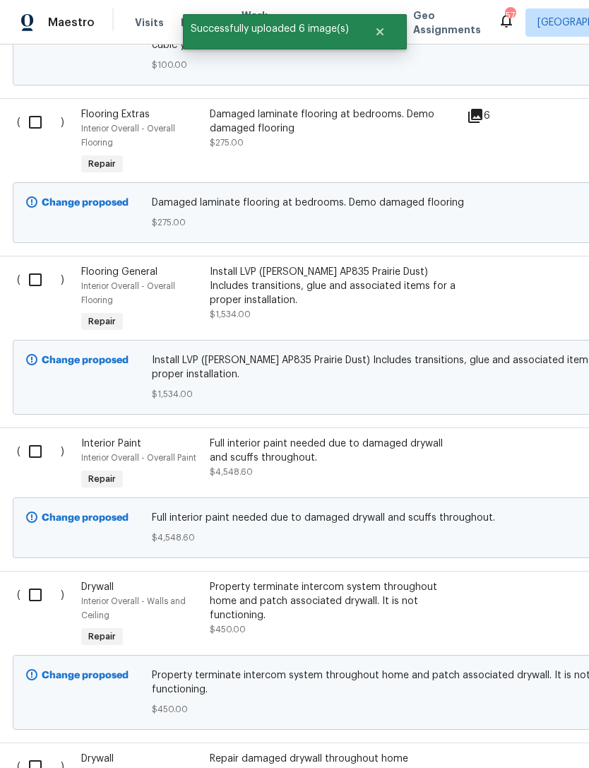
click at [224, 284] on div "Install LVP ([PERSON_NAME] AP835 Prairie Dust) Includes transitions, glue and a…" at bounding box center [334, 286] width 249 height 42
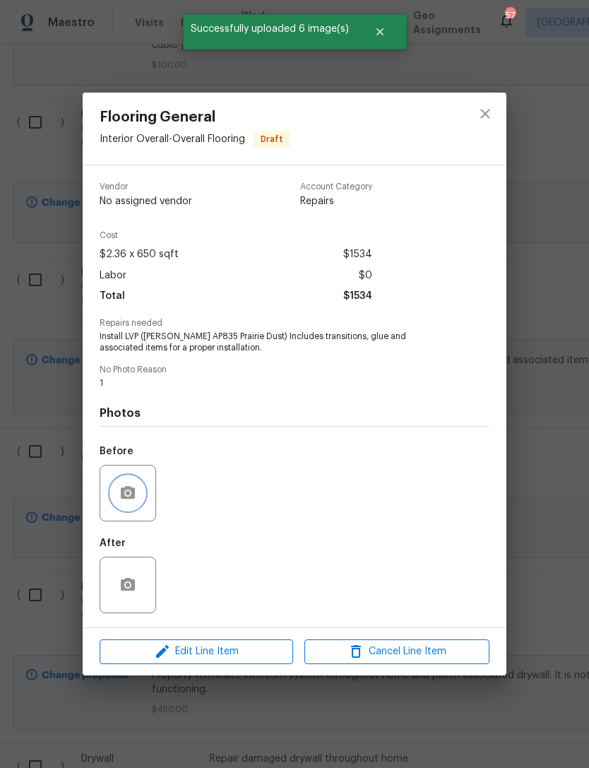
click at [138, 497] on button "button" at bounding box center [128, 493] width 34 height 34
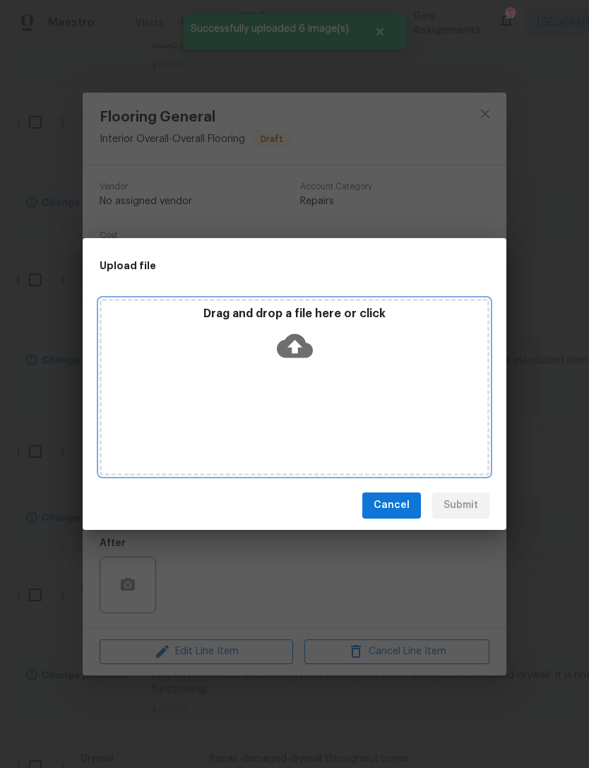
click at [233, 327] on div "Drag and drop a file here or click" at bounding box center [295, 337] width 386 height 61
